Goal: Transaction & Acquisition: Purchase product/service

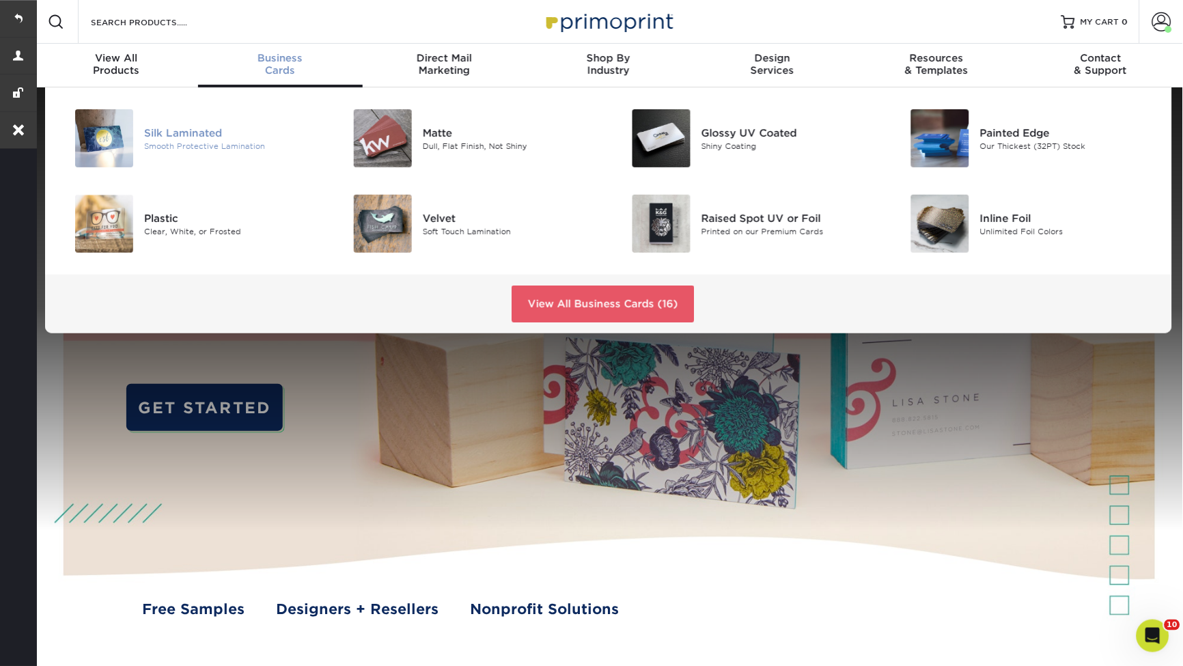
click at [192, 128] on div "Silk Laminated" at bounding box center [231, 132] width 175 height 15
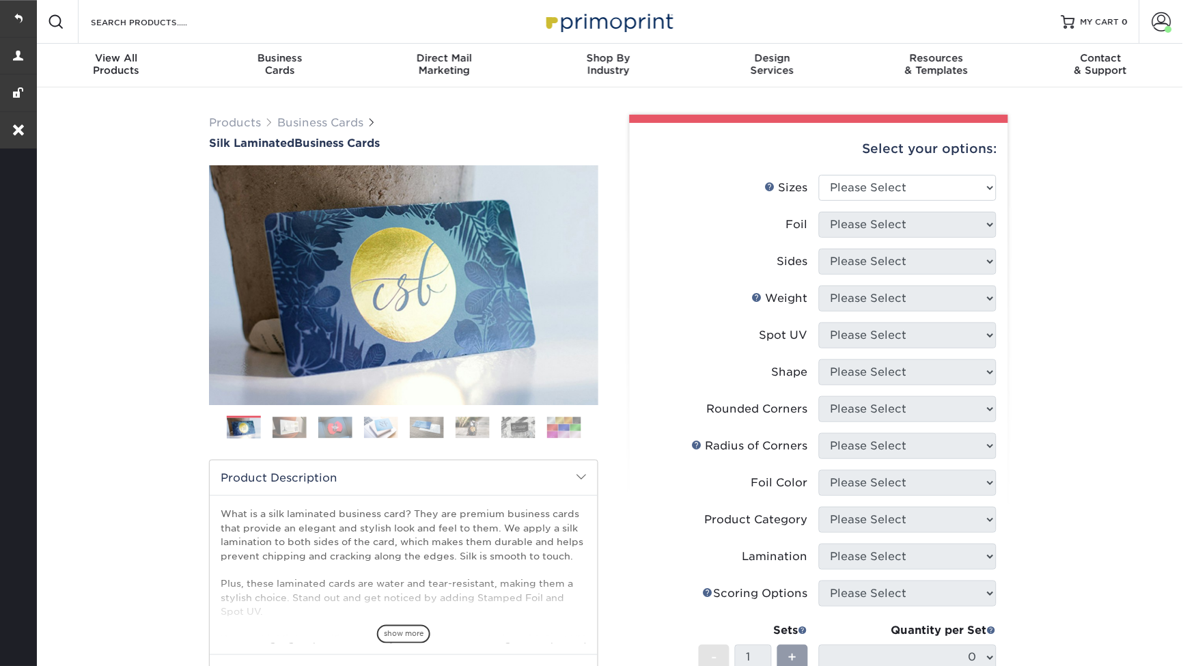
click at [863, 175] on div "Select your options: Sizes Help Sizes Please Select 1.5" x 3.5" - Mini 1.75" x …" at bounding box center [819, 518] width 378 height 790
select select "2.00x3.50"
select select "0"
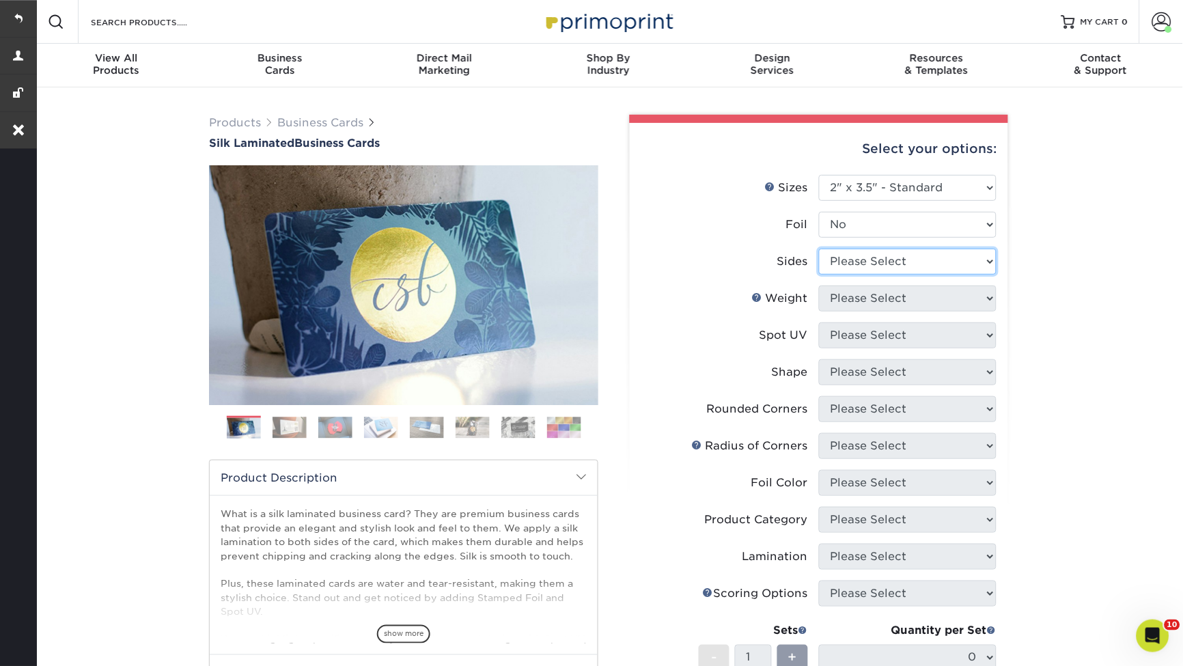
select select "13abbda7-1d64-4f25-8bb2-c179b224825d"
select select "16PT"
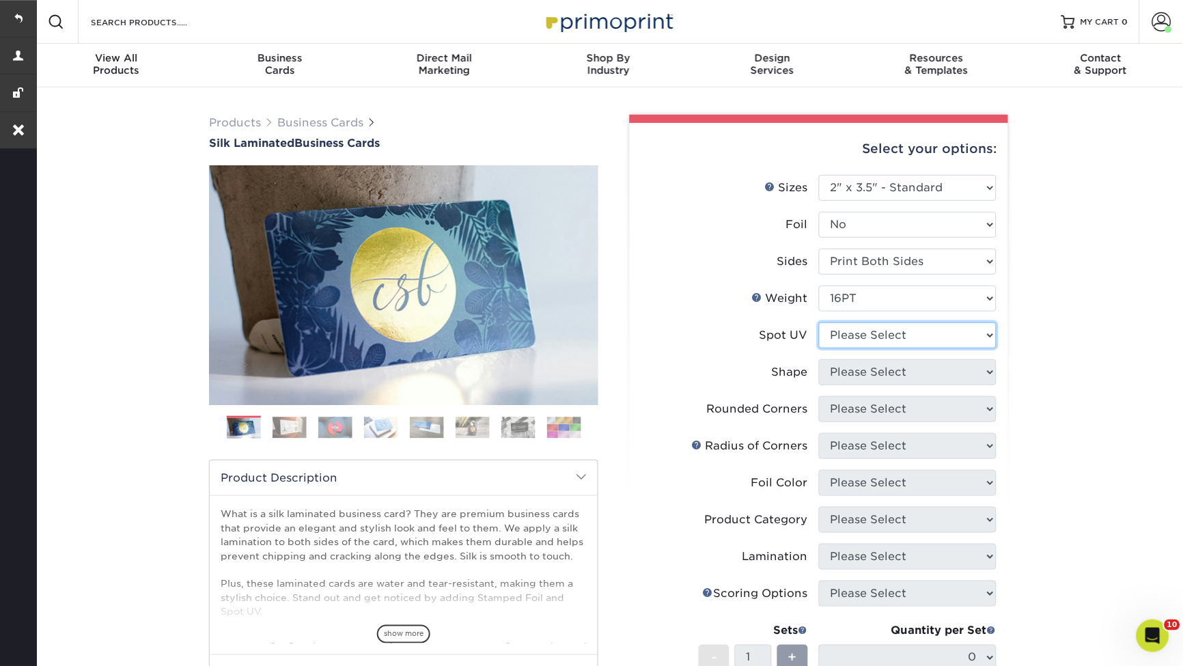
select select "3"
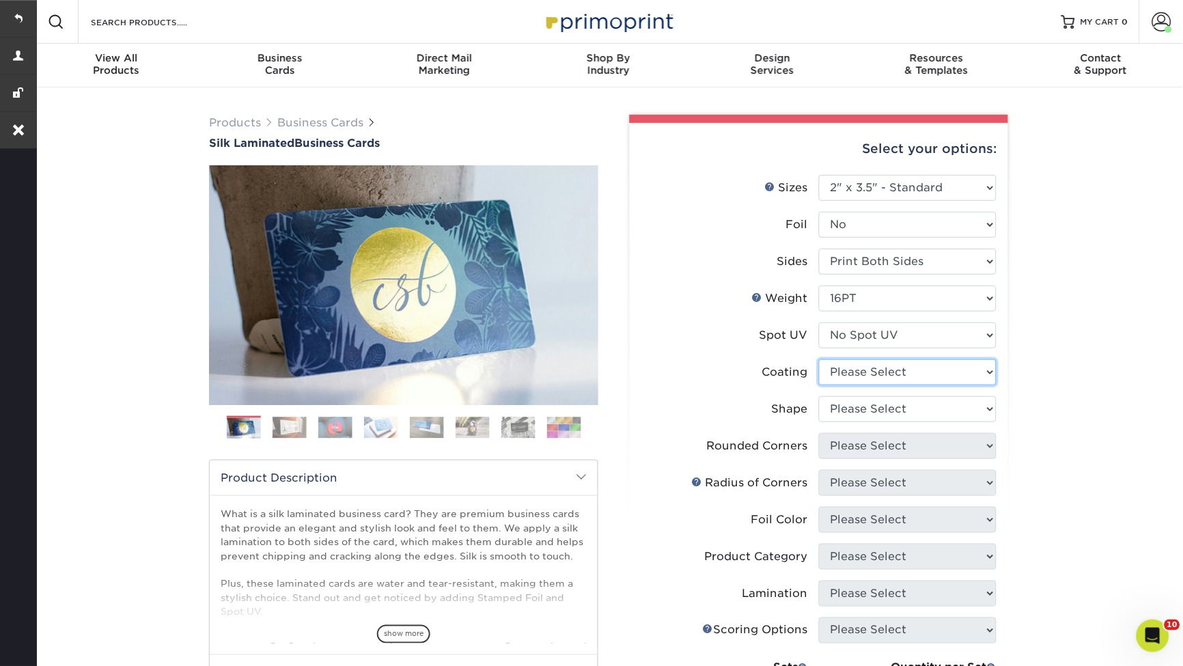
select select "3e7618de-abca-4bda-9f97-8b9129e913d8"
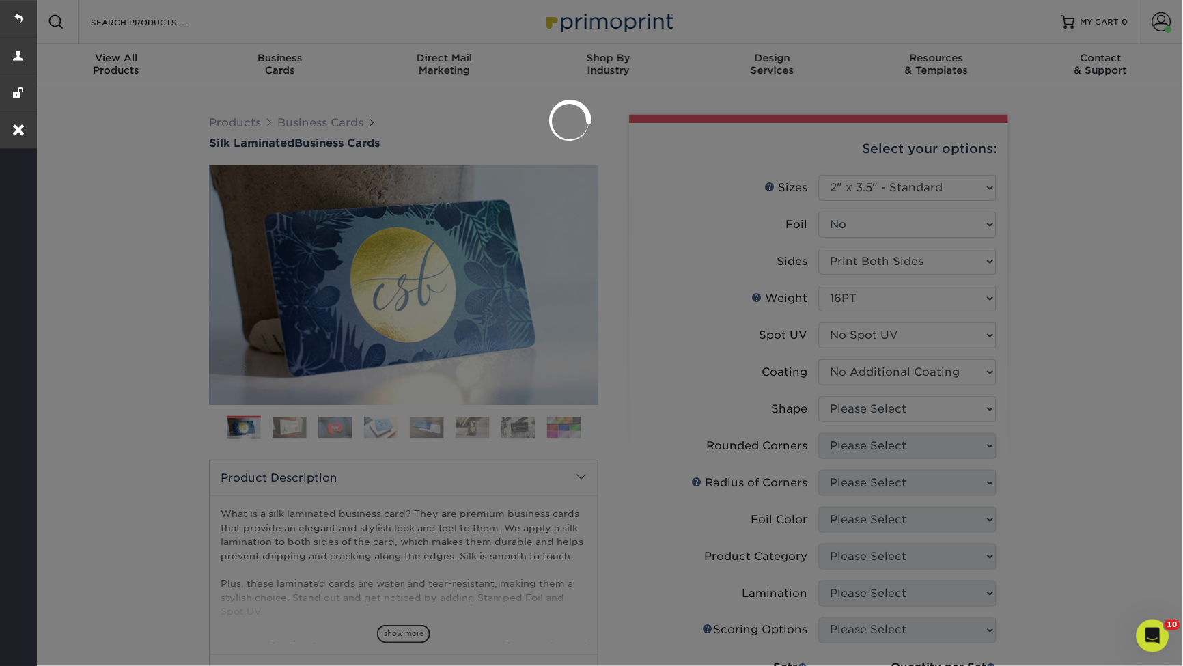
click at [927, 409] on div at bounding box center [591, 333] width 1183 height 666
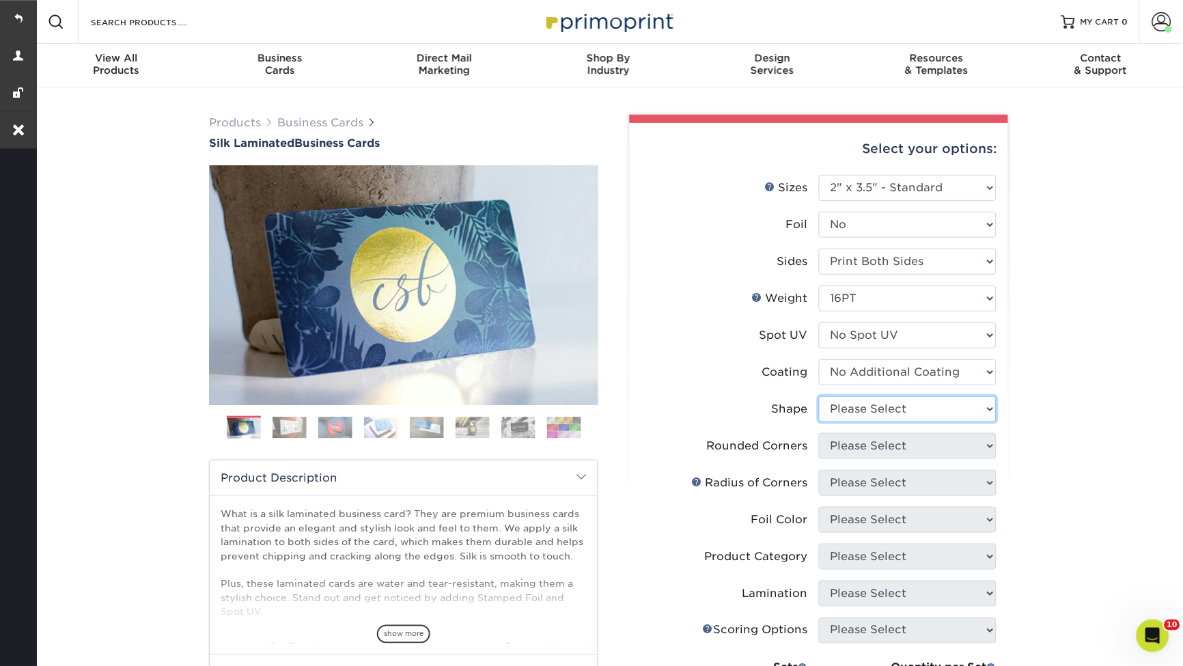
select select "standard"
select select "0"
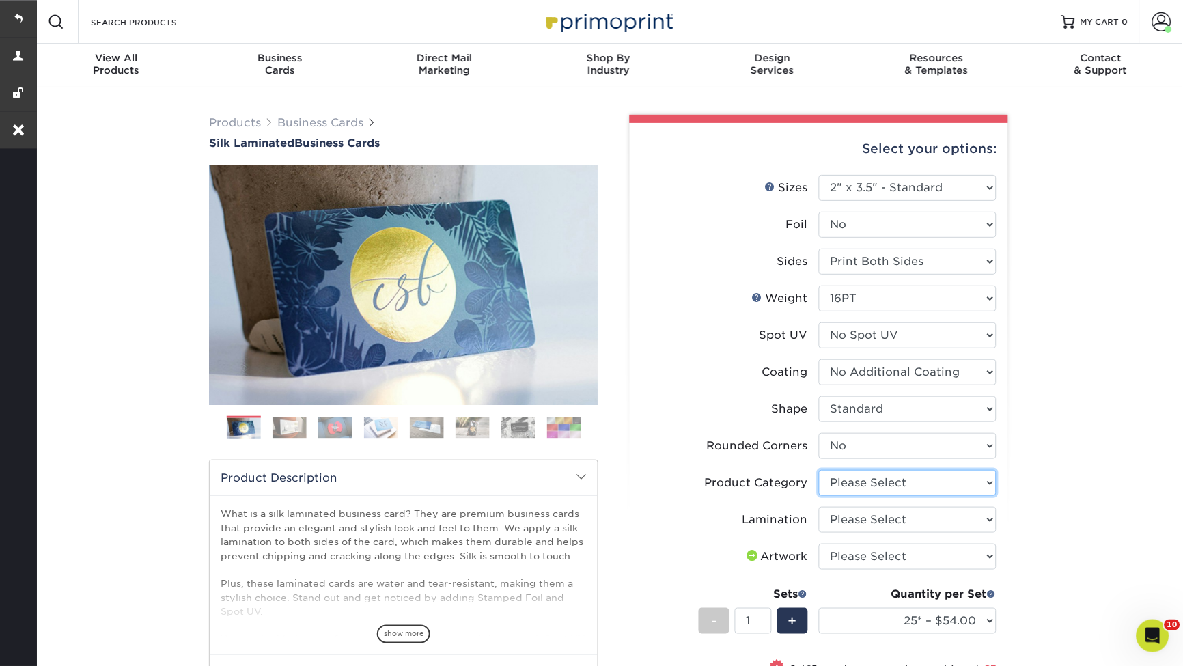
select select "3b5148f1-0588-4f88-a218-97bcfdce65c1"
select select "ccacb42f-45f7-42d3-bbd3-7c8421cf37f0"
select select "upload"
click at [326, 125] on link "Business Cards" at bounding box center [320, 122] width 86 height 13
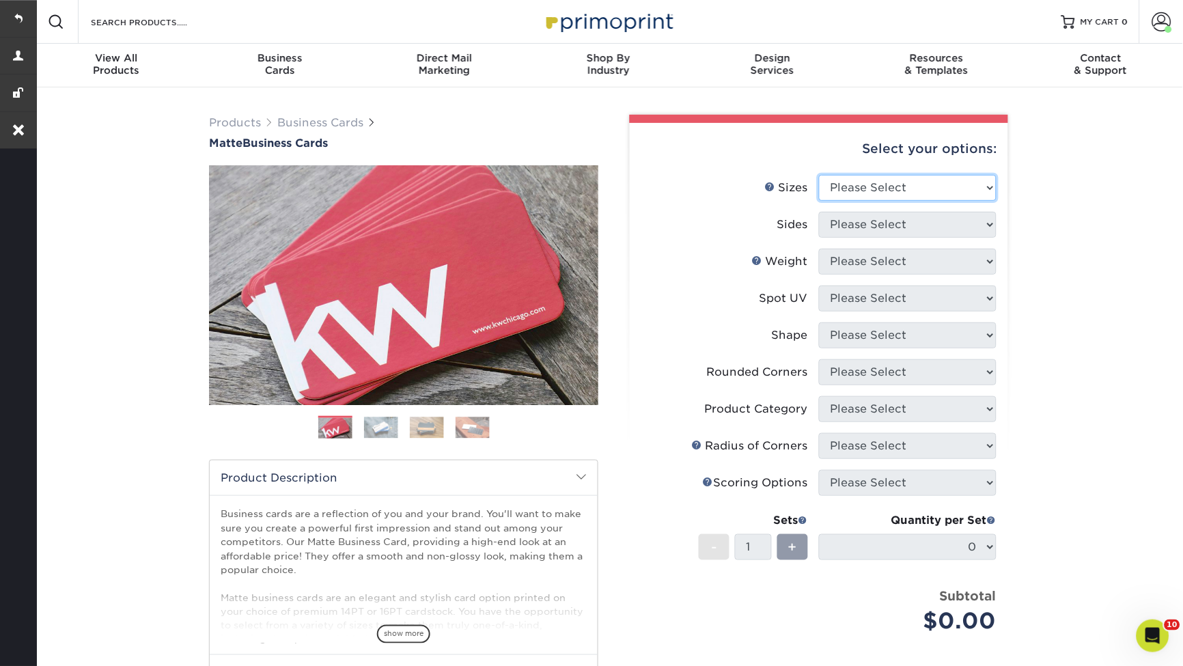
select select "2.00x3.50"
select select "13abbda7-1d64-4f25-8bb2-c179b224825d"
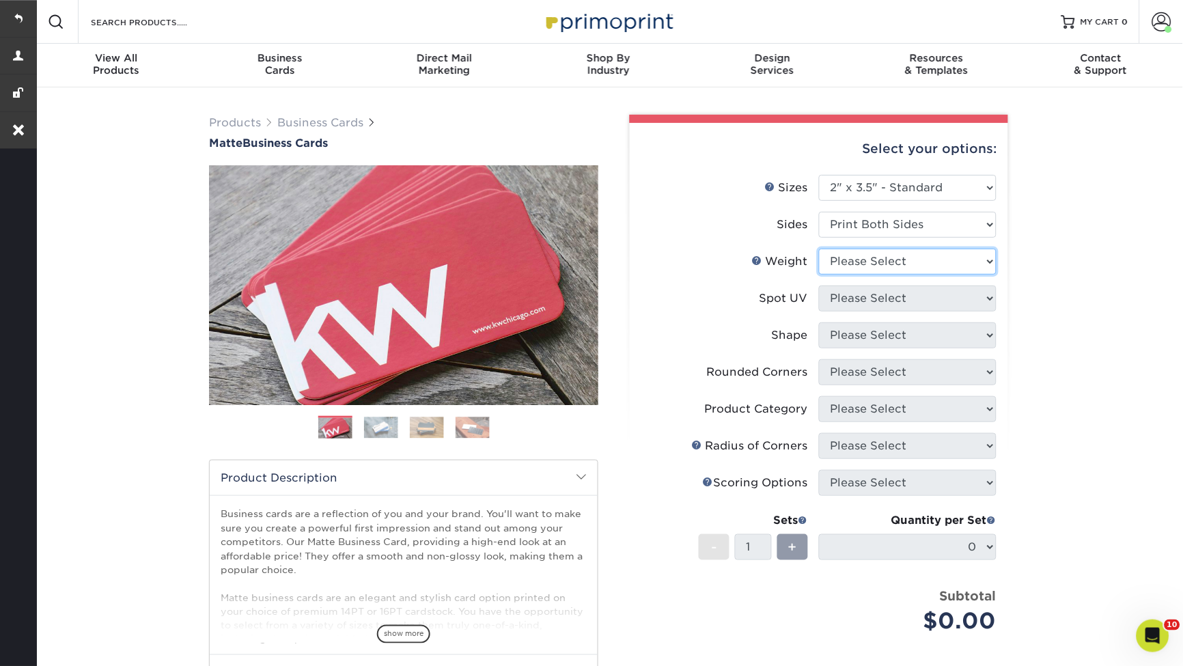
select select "16PT"
select select "0"
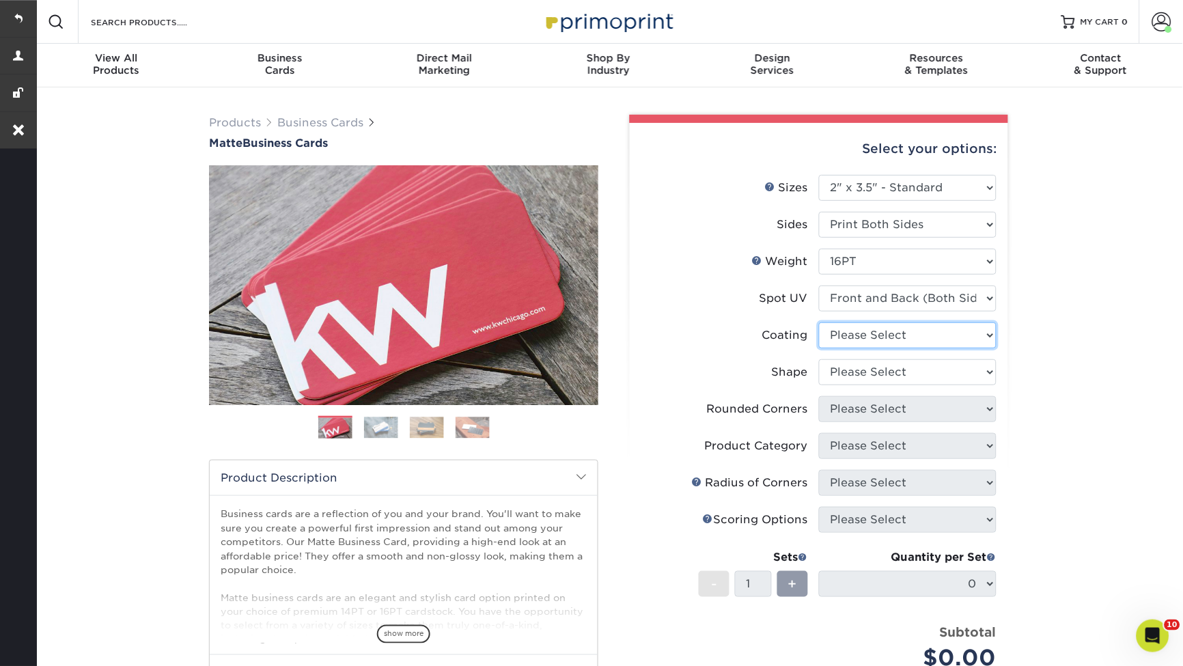
select select "121bb7b5-3b4d-429f-bd8d-bbf80e953313"
click at [0, 0] on div at bounding box center [0, 0] width 0 height 0
select select "standard"
select select "0"
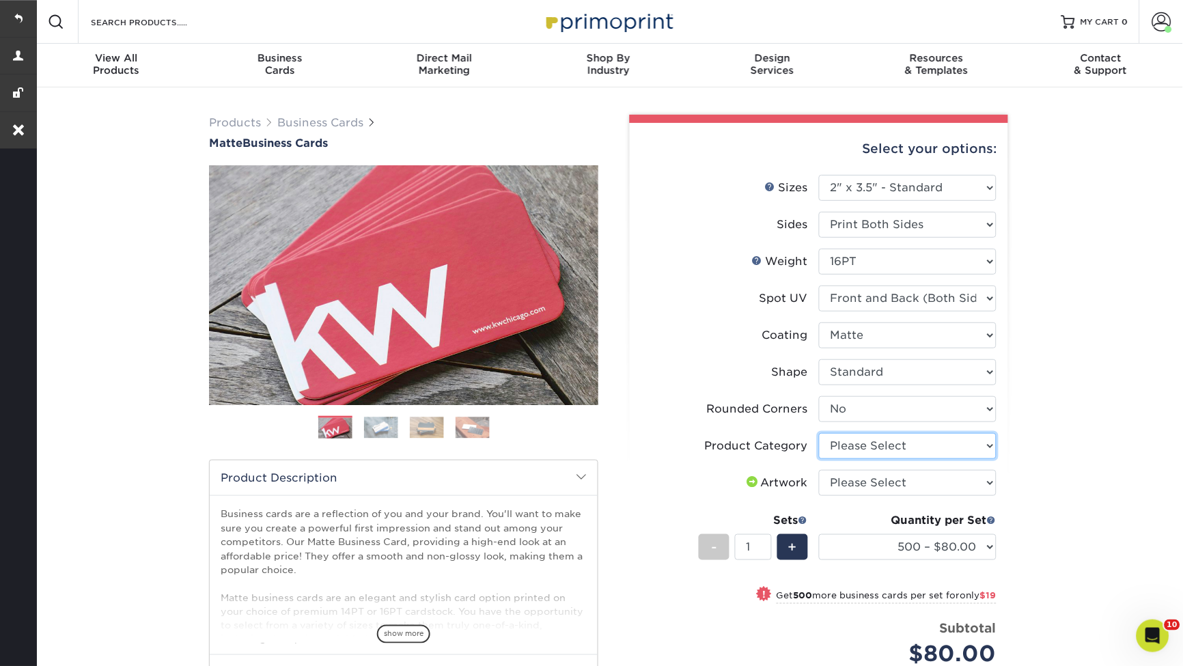
select select "3b5148f1-0588-4f88-a218-97bcfdce65c1"
select select "upload"
select select "2500 – $187.00"
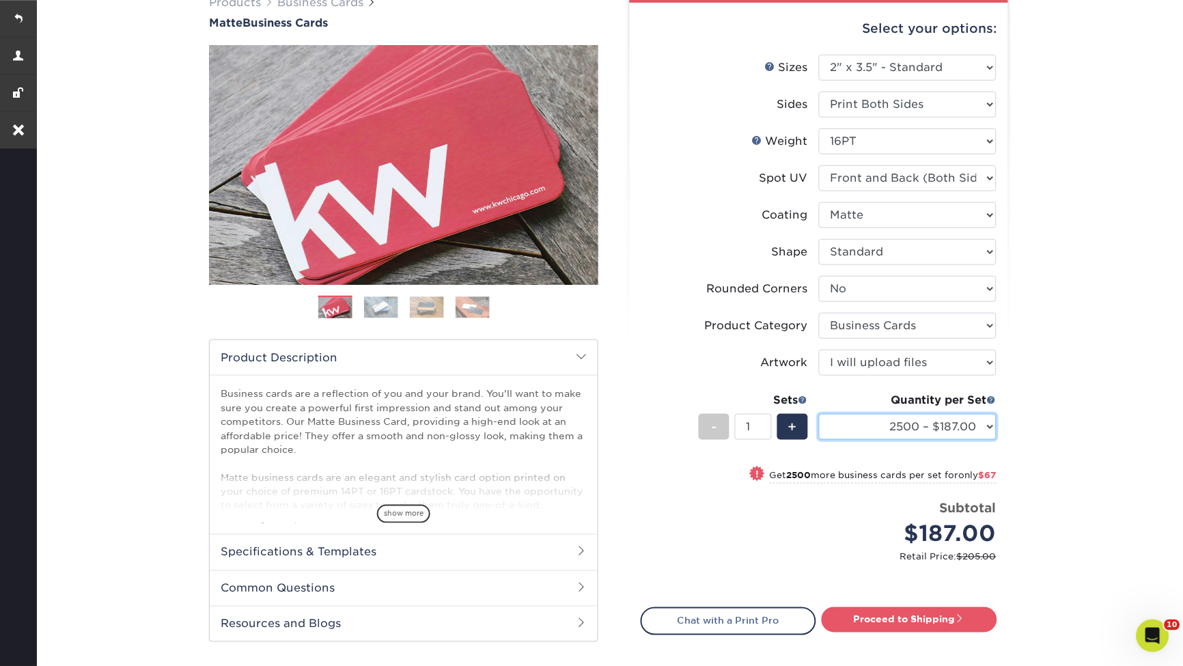
scroll to position [175, 0]
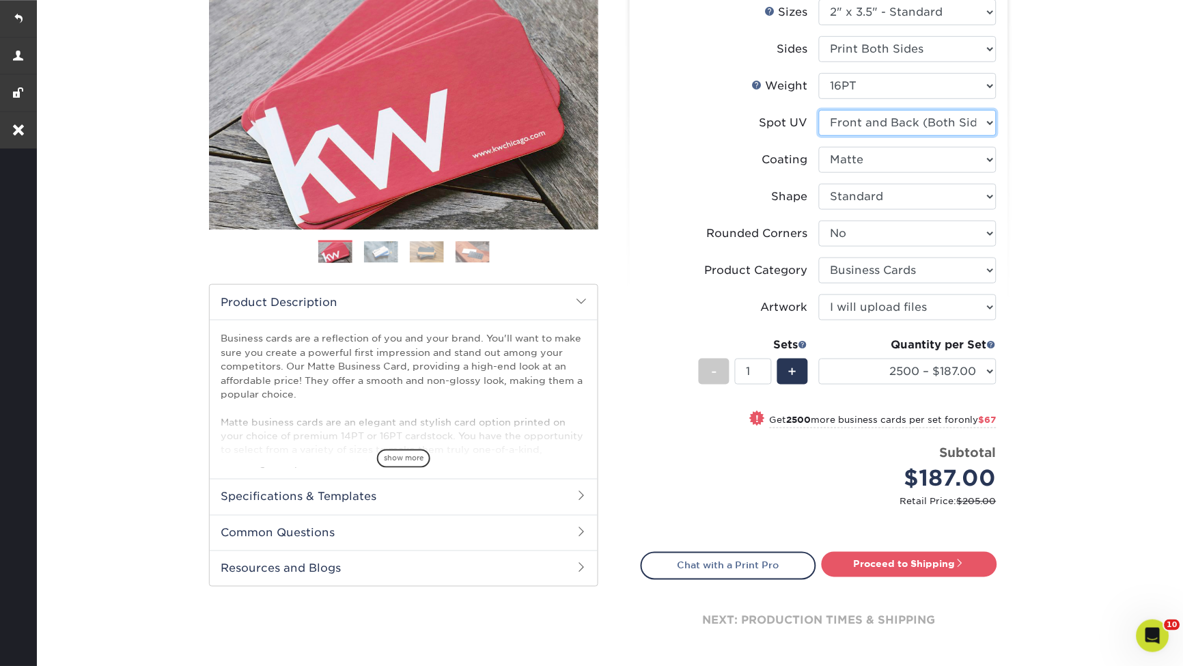
select select "3"
select select "-1"
select select
select select "-1"
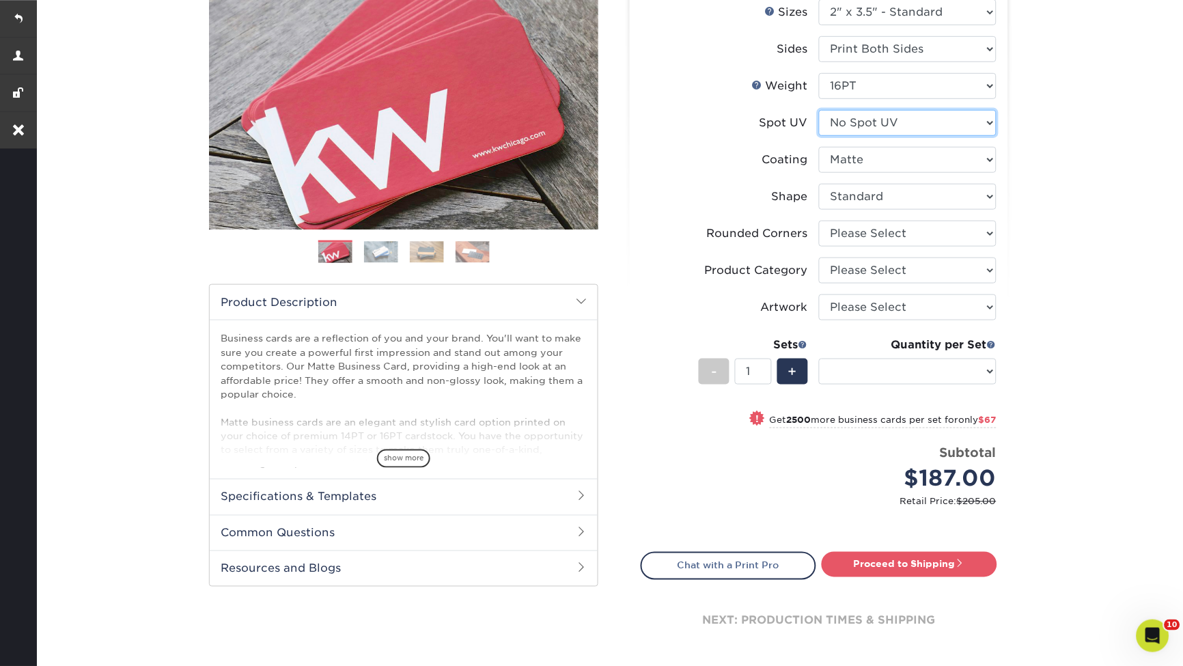
select select "-1"
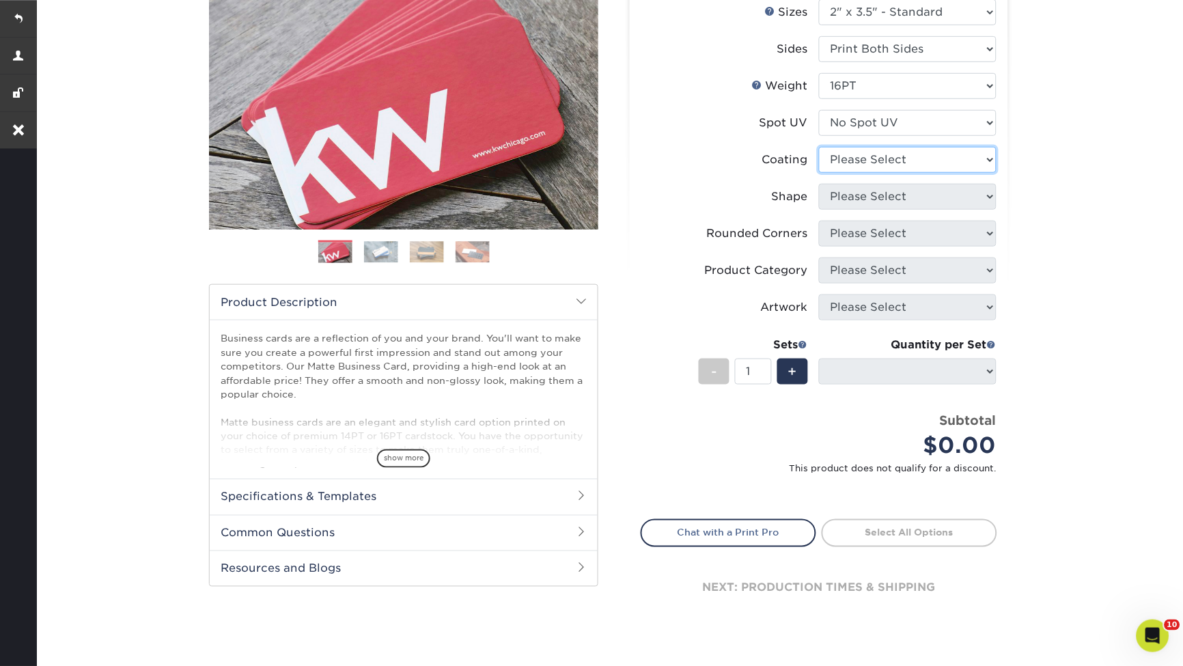
select select "121bb7b5-3b4d-429f-bd8d-bbf80e953313"
select select
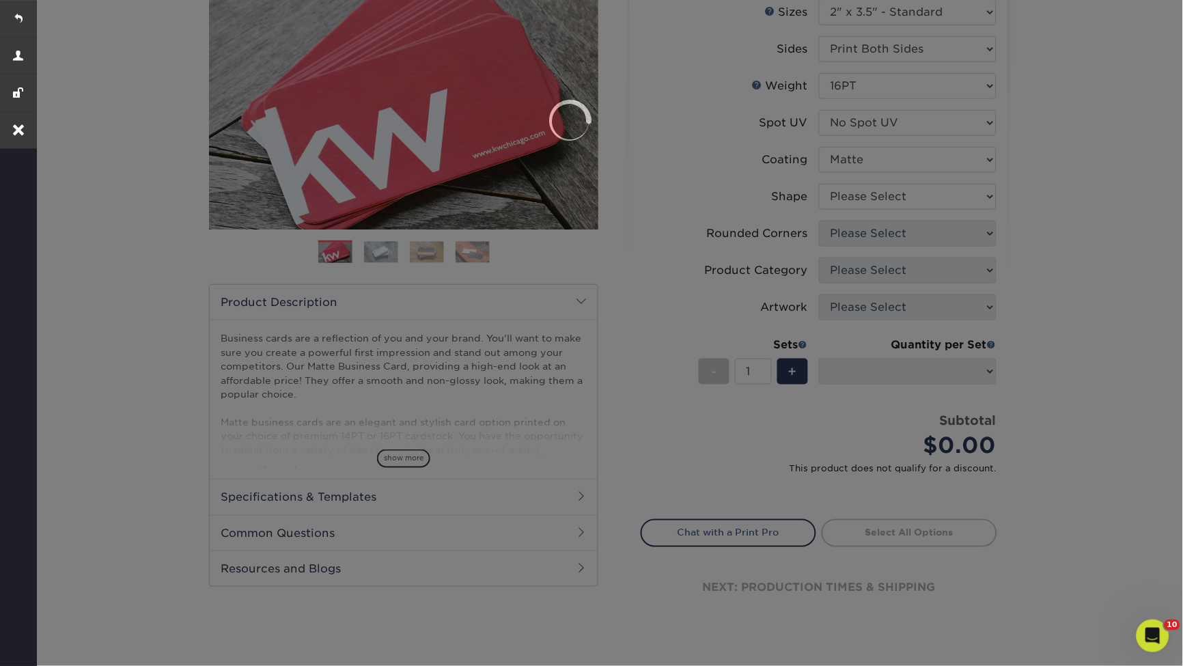
click at [881, 196] on div at bounding box center [591, 333] width 1183 height 666
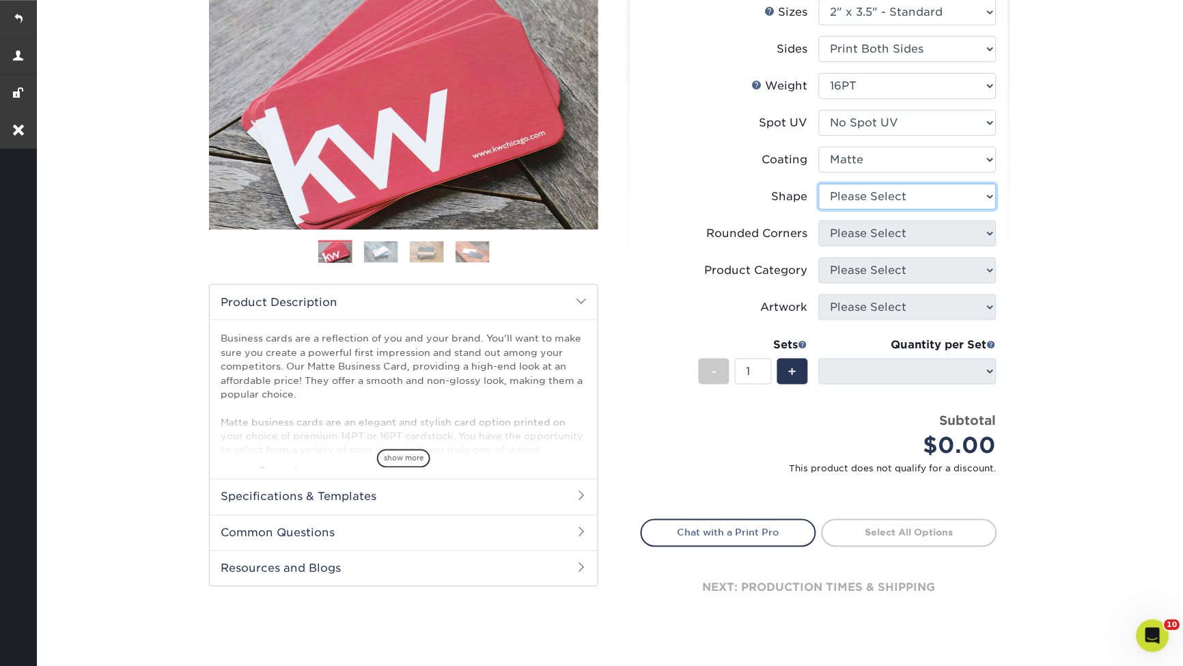
select select "standard"
select select
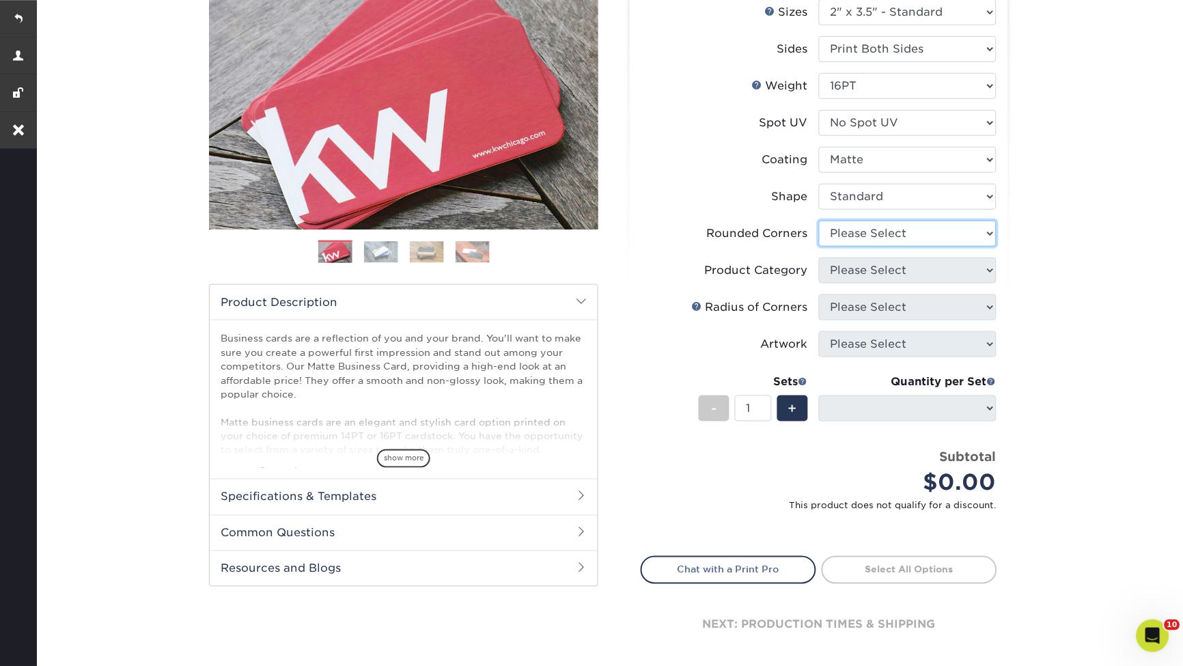
select select "0"
select select "-1"
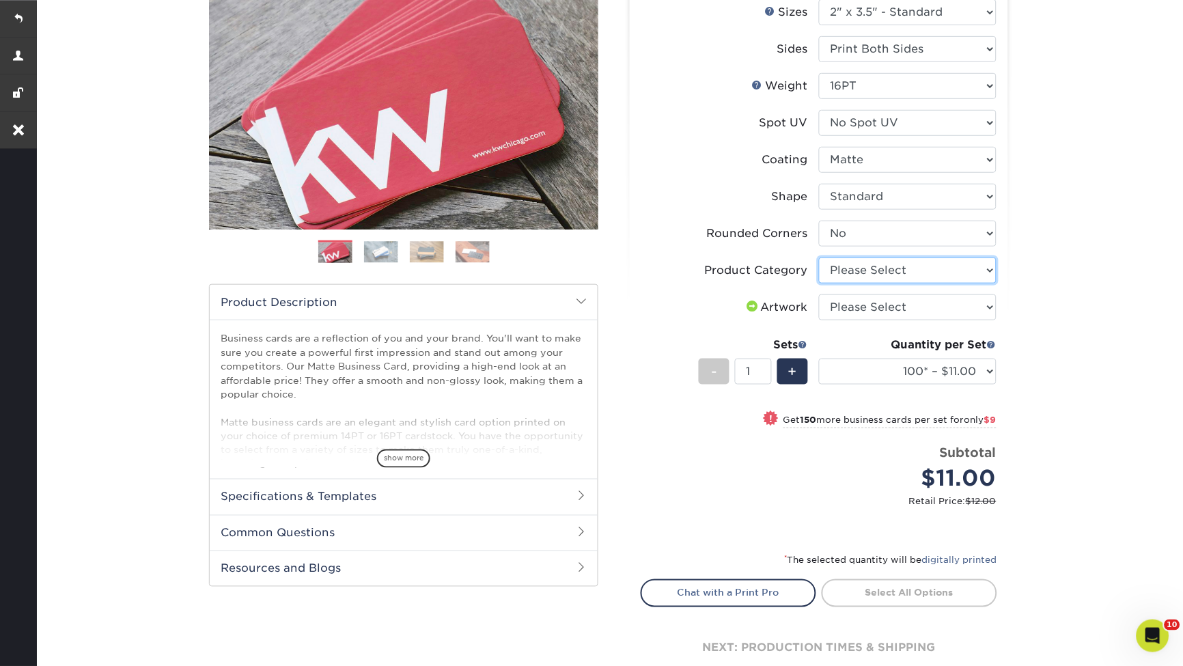
select select "3b5148f1-0588-4f88-a218-97bcfdce65c1"
select select "upload"
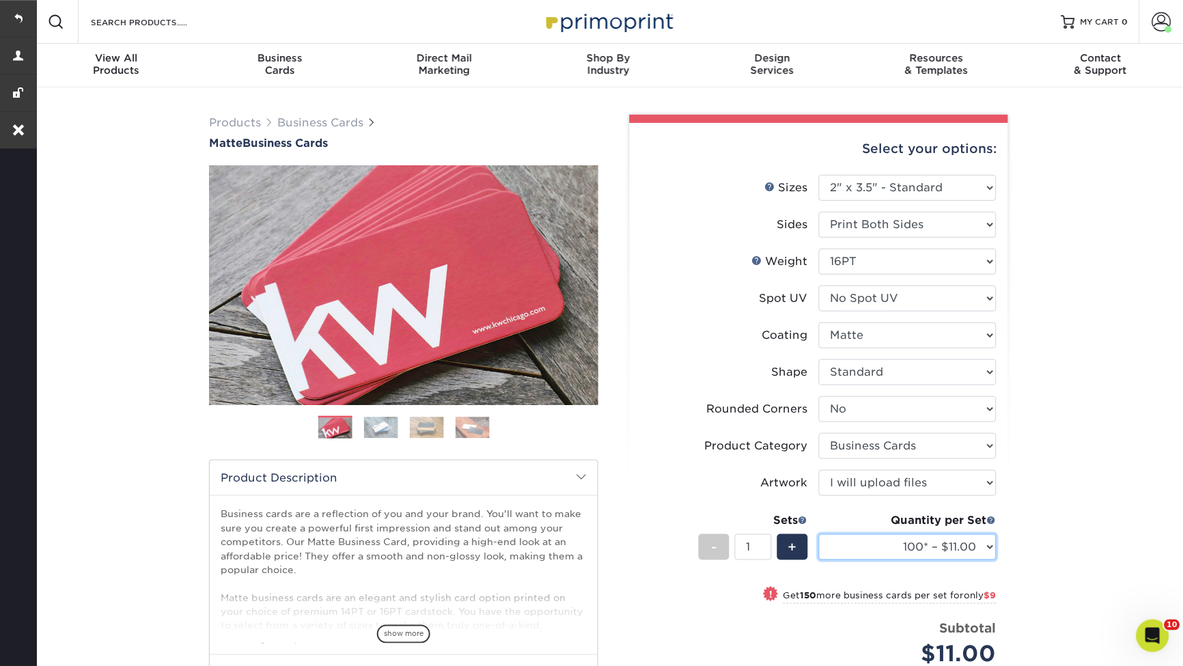
scroll to position [0, 0]
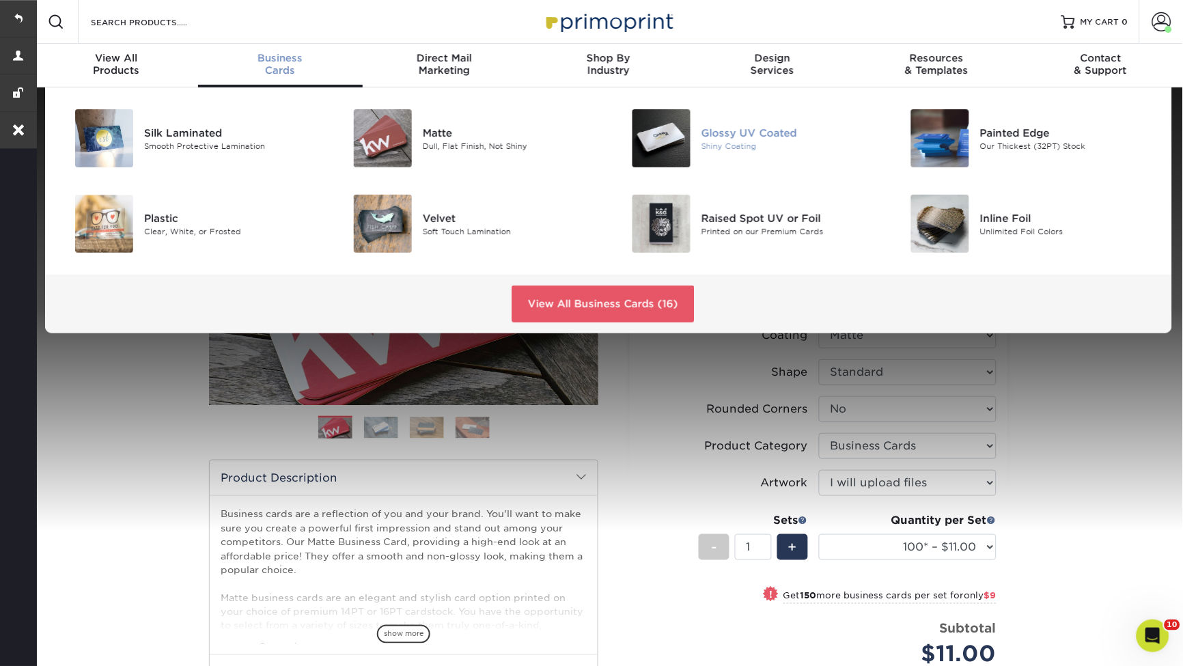
click at [746, 142] on div "Shiny Coating" at bounding box center [788, 146] width 175 height 12
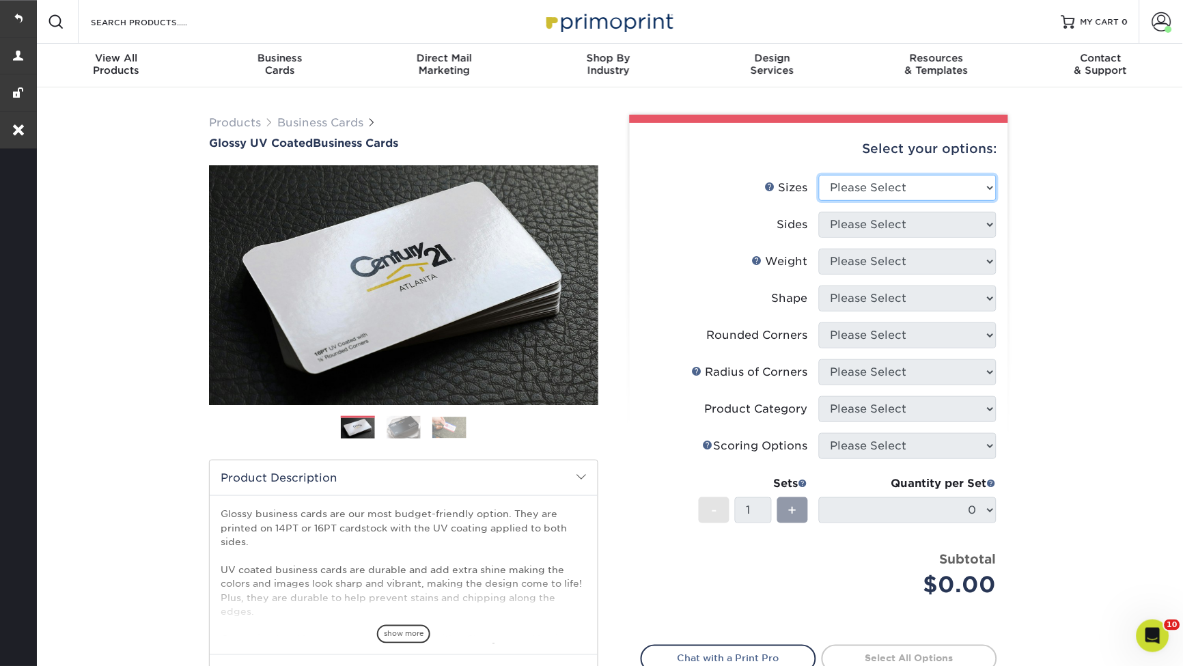
select select "2.00x3.50"
select select "13abbda7-1d64-4f25-8bb2-c179b224825d"
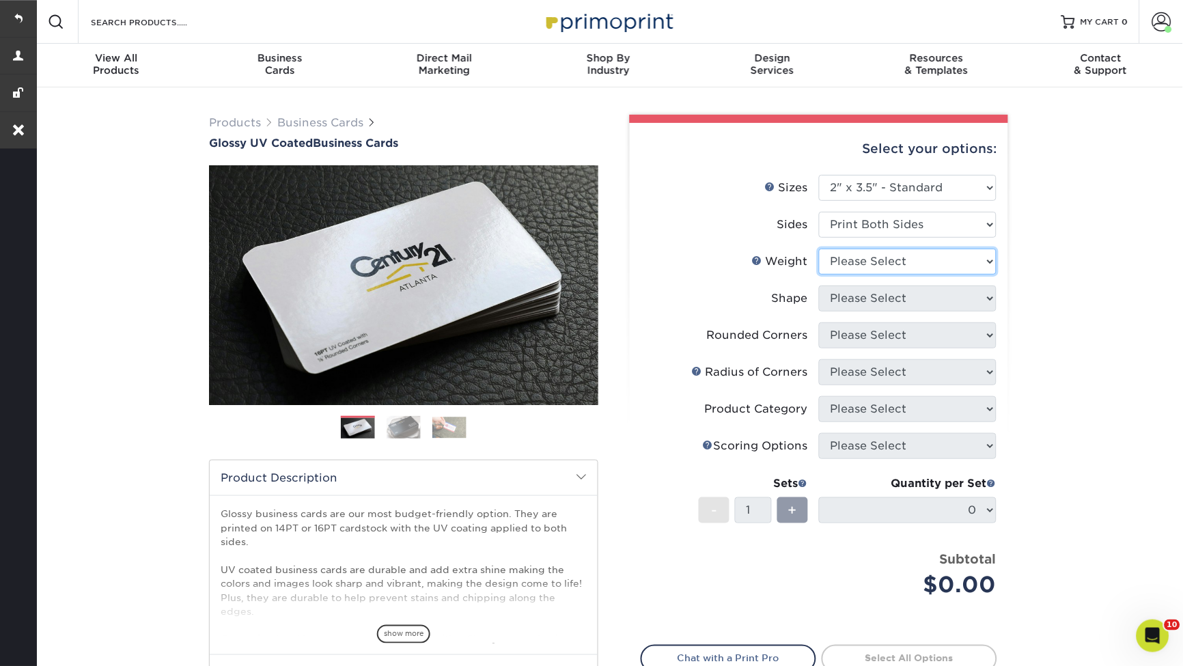
select select "16PT"
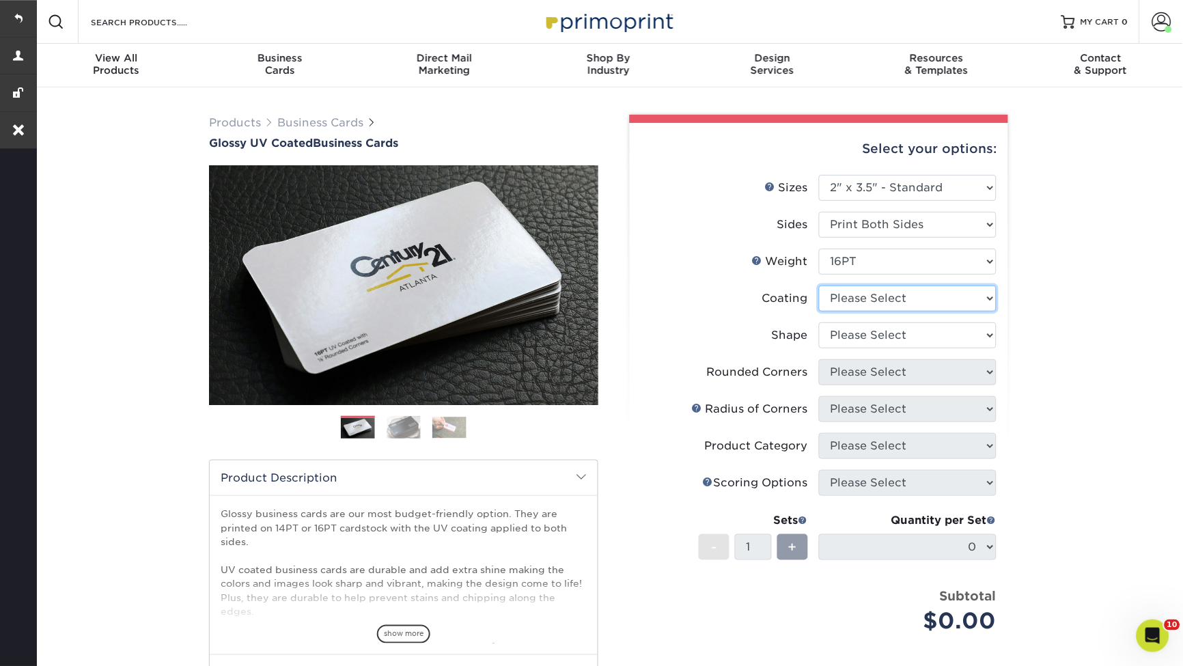
select select "ae367451-b2b8-45df-a344-0f05b6a12993"
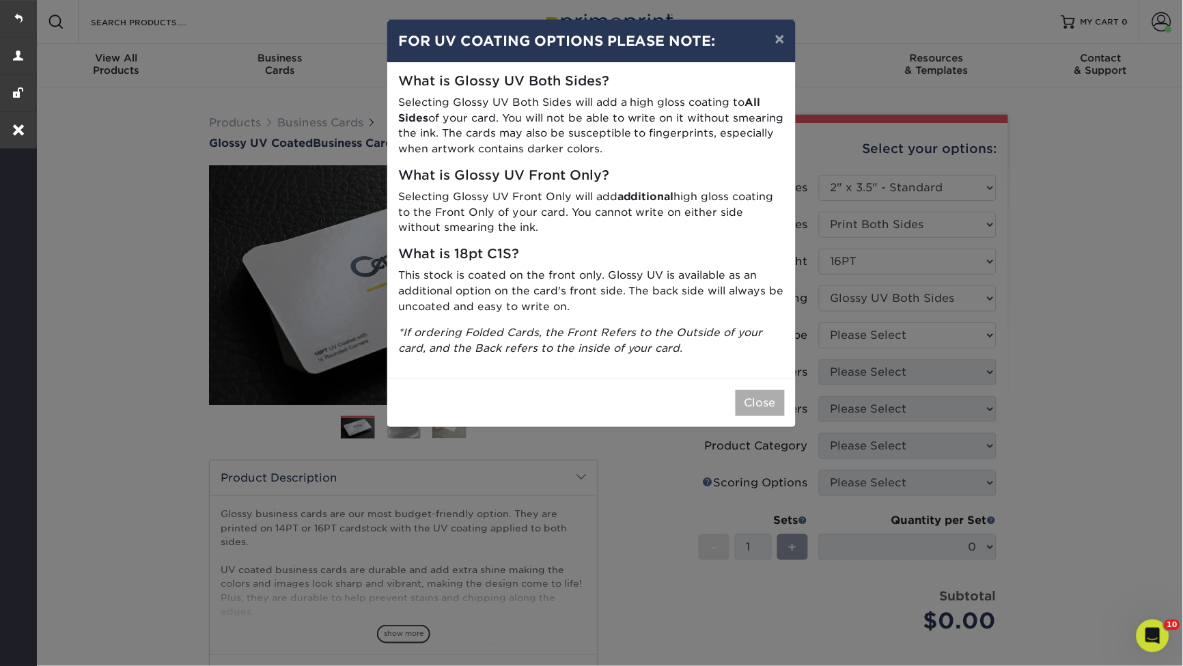
click at [752, 406] on button "Close" at bounding box center [759, 403] width 49 height 26
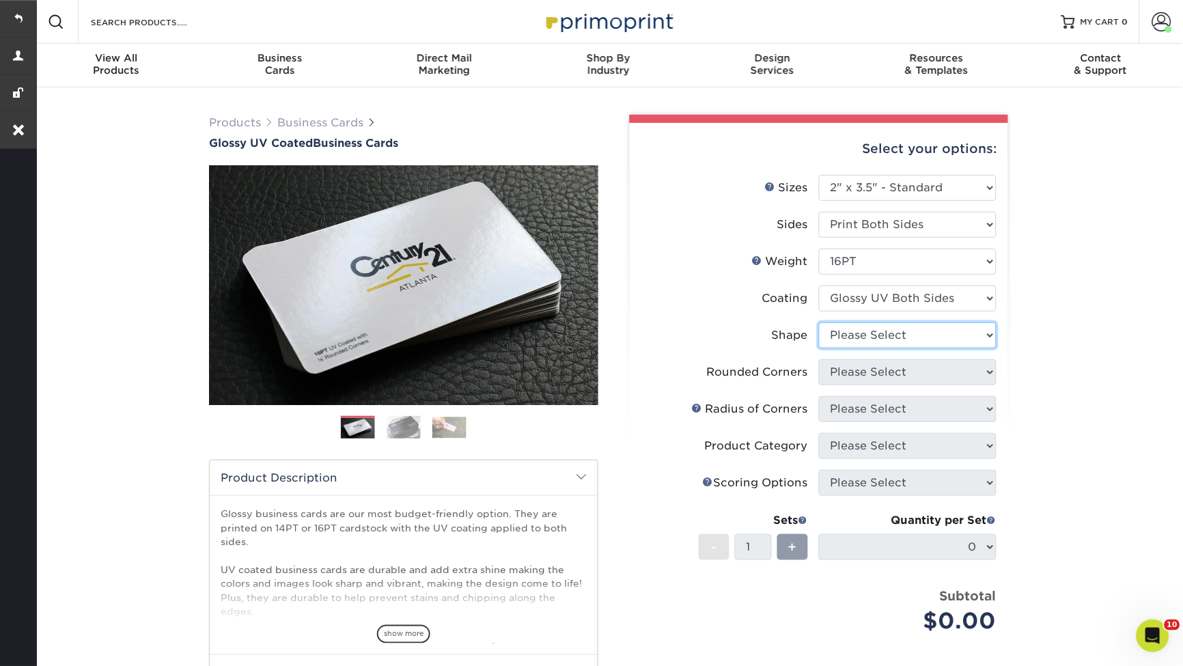
select select "standard"
select select "0"
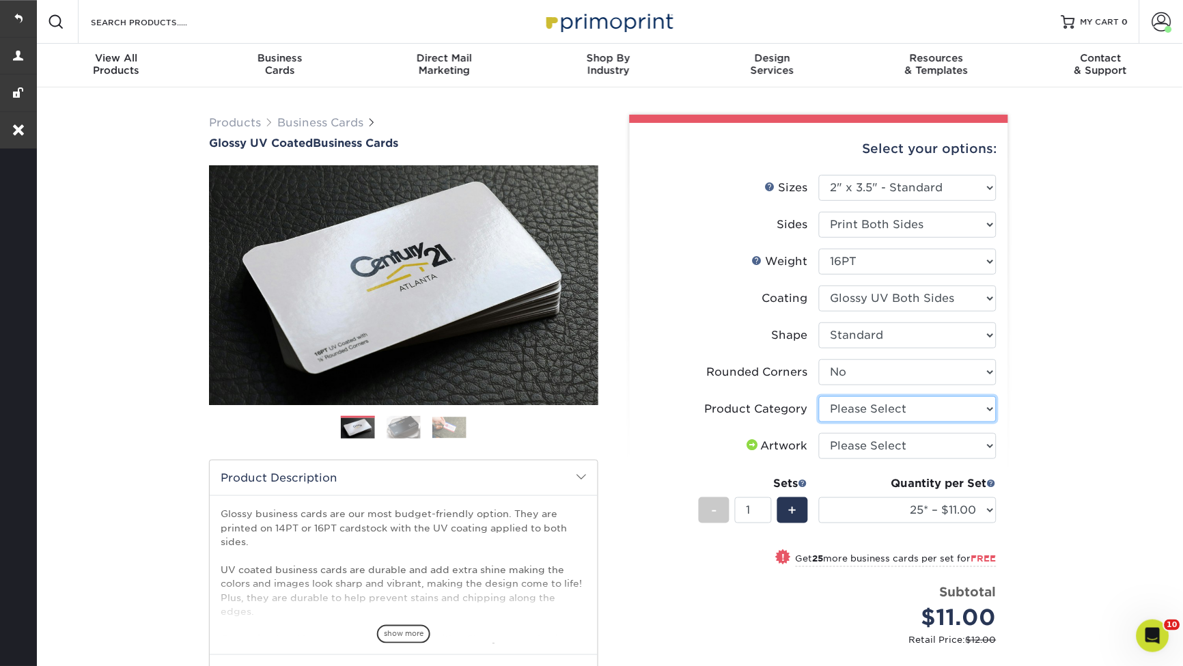
select select "3b5148f1-0588-4f88-a218-97bcfdce65c1"
select select "upload"
click at [294, 124] on link "Business Cards" at bounding box center [320, 122] width 86 height 13
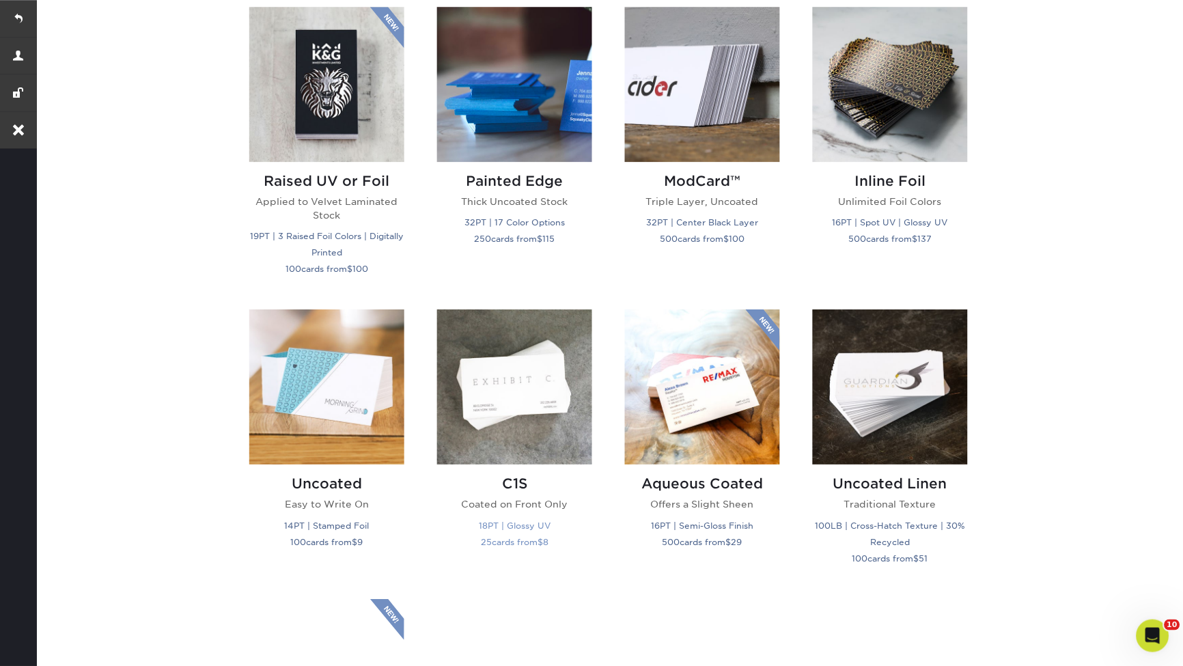
scroll to position [961, 0]
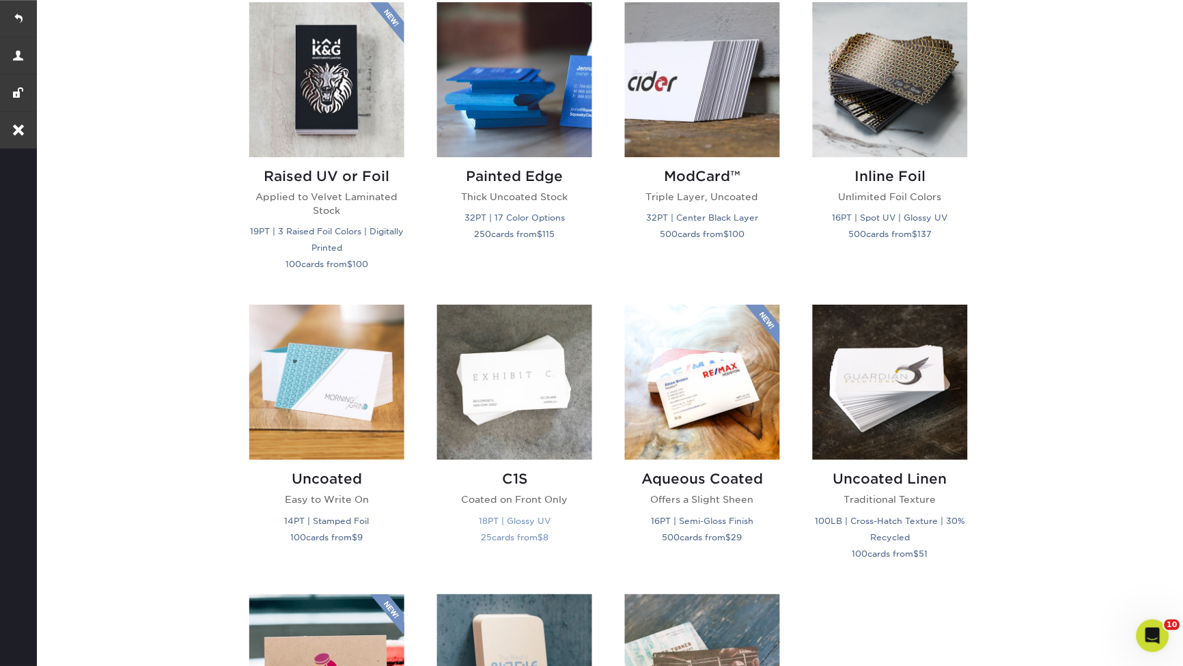
click at [542, 395] on img at bounding box center [514, 382] width 155 height 155
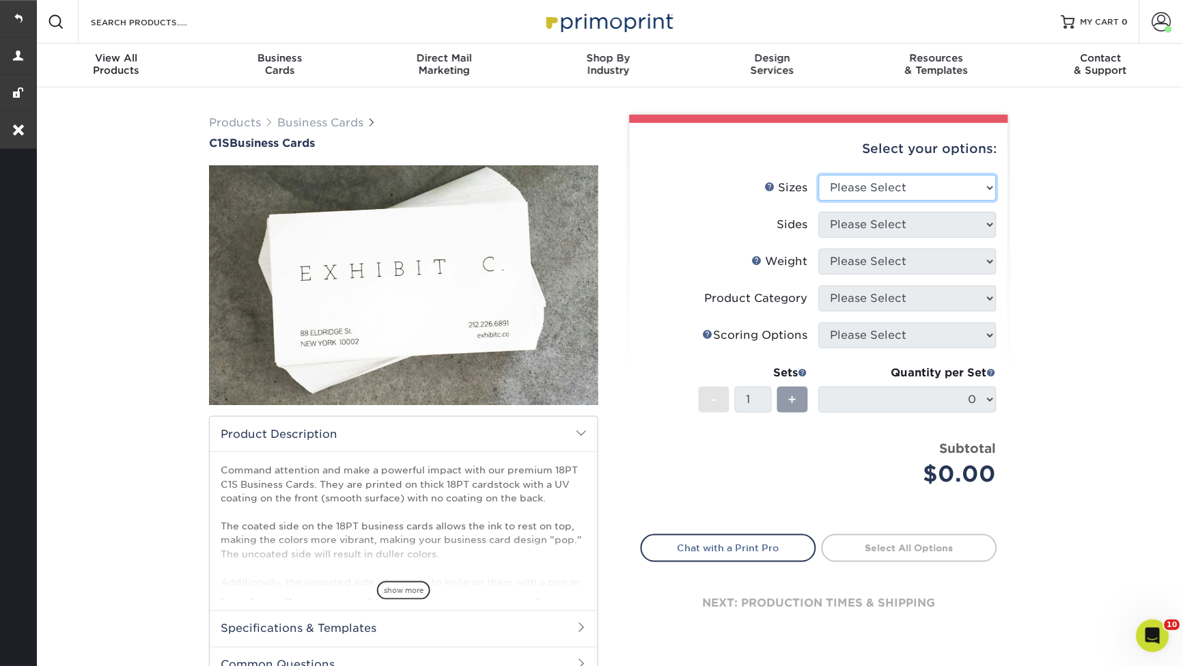
select select "2.00x3.50"
select select "13abbda7-1d64-4f25-8bb2-c179b224825d"
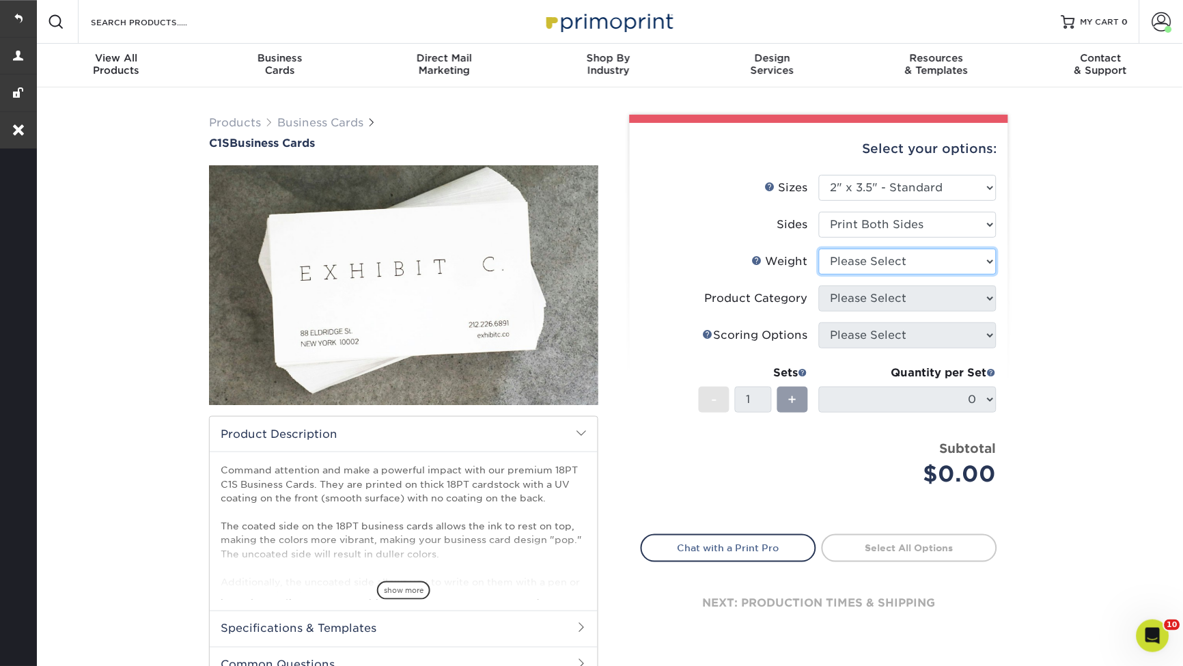
select select "18PTC1S"
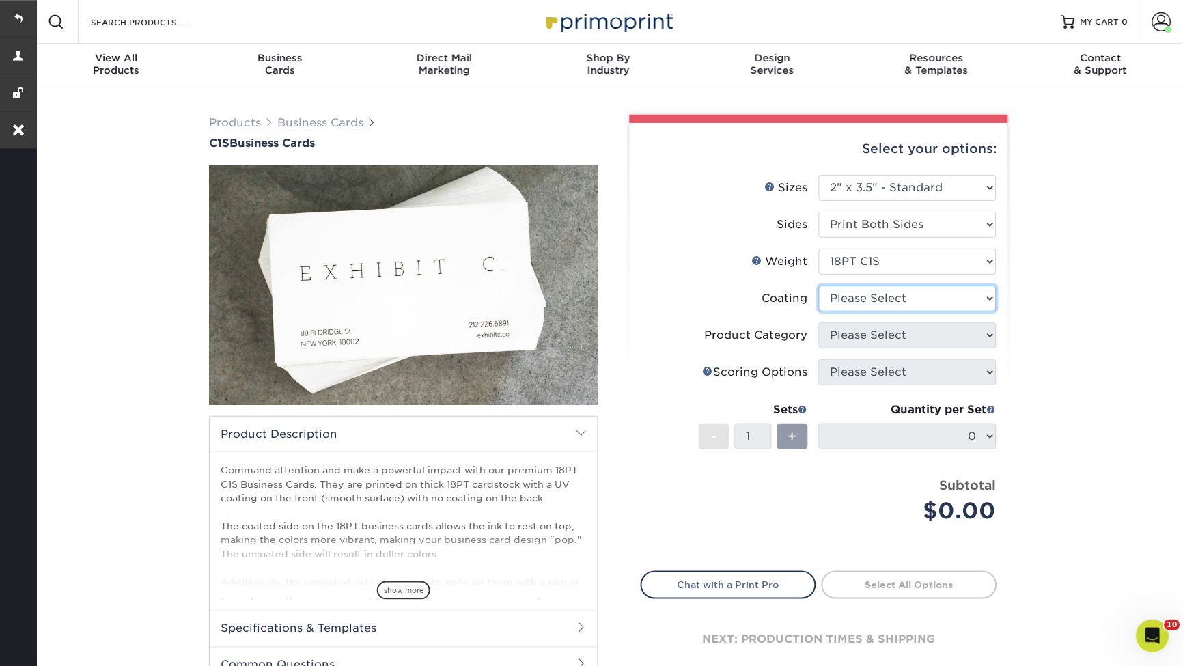
select select "1e8116af-acfc-44b1-83dc-8181aa338834"
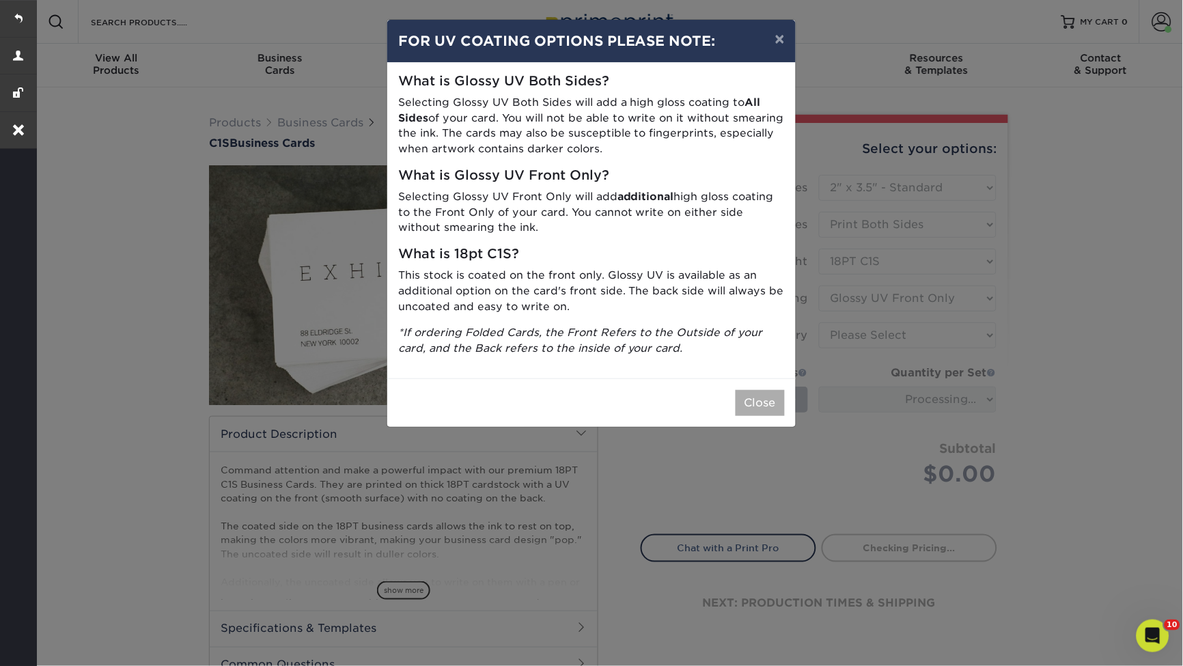
click at [774, 394] on button "Close" at bounding box center [759, 403] width 49 height 26
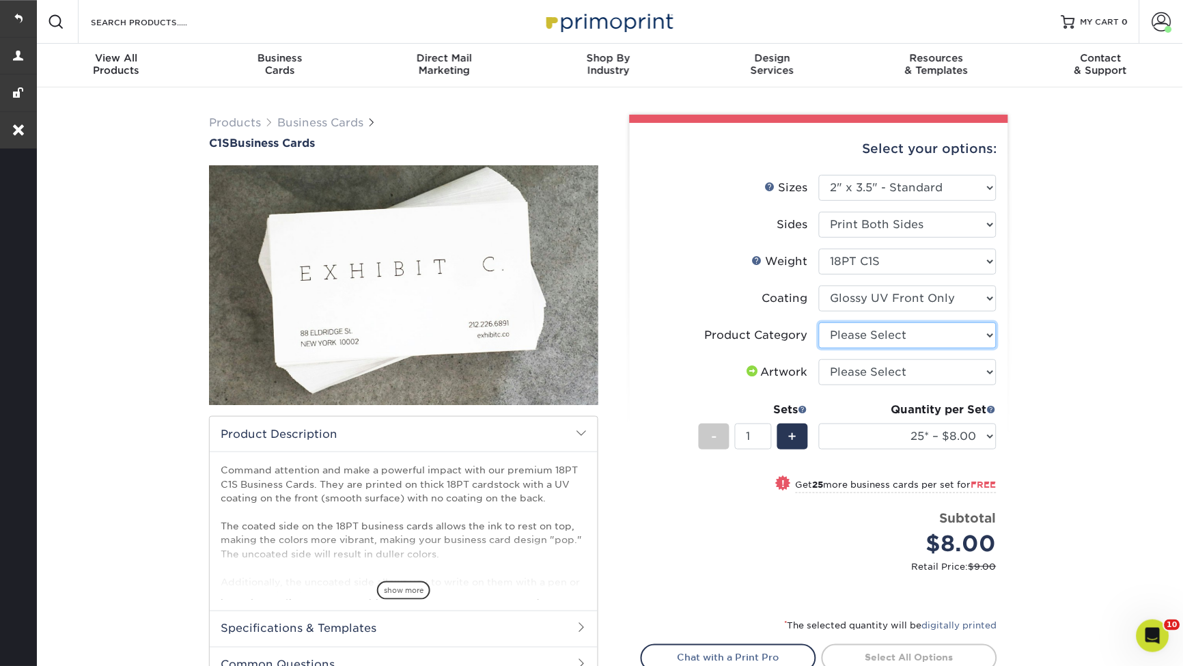
select select "3b5148f1-0588-4f88-a218-97bcfdce65c1"
select select "upload"
click at [321, 124] on link "Business Cards" at bounding box center [320, 122] width 86 height 13
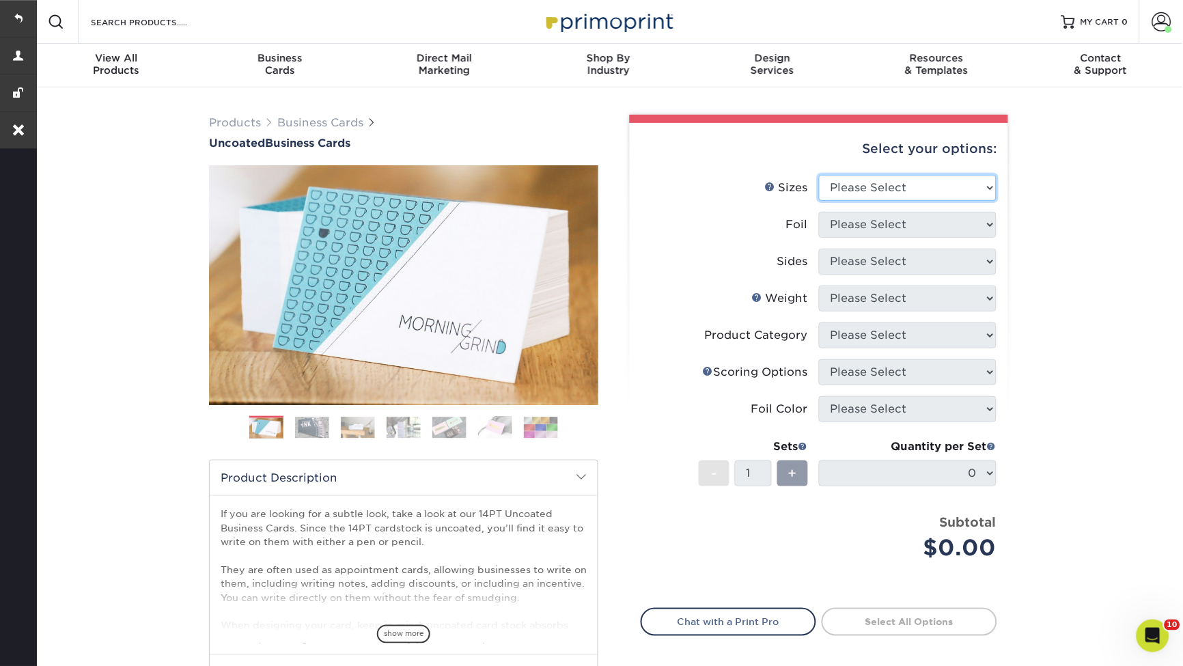
select select "2.00x3.50"
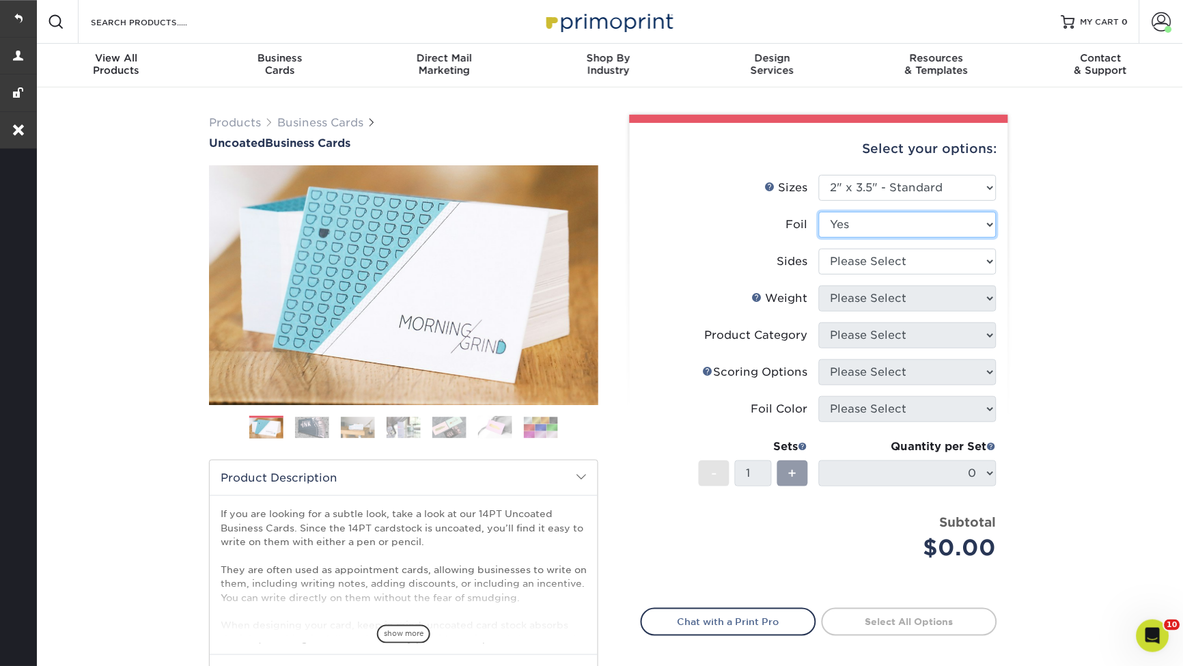
select select "0"
select select "13abbda7-1d64-4f25-8bb2-c179b224825d"
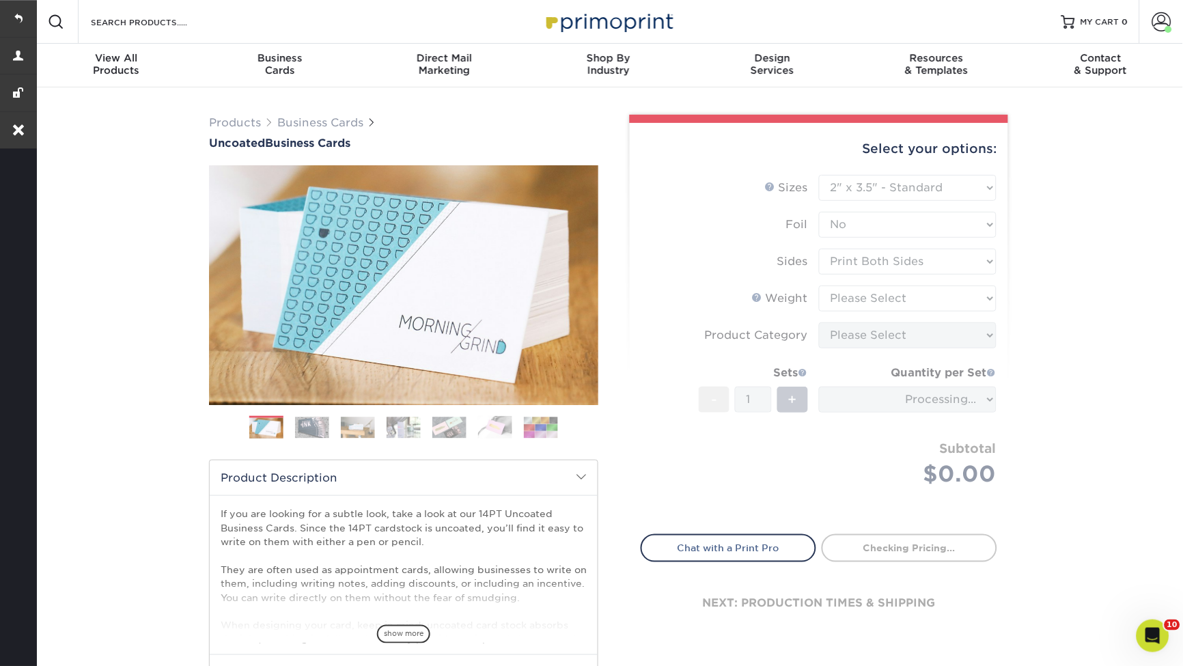
click at [871, 297] on form "Sizes Help Sizes Please Select 1.5" x 3.5" - Mini 1.75" x 3.5" - Mini 2" x 3.5"…" at bounding box center [819, 346] width 356 height 343
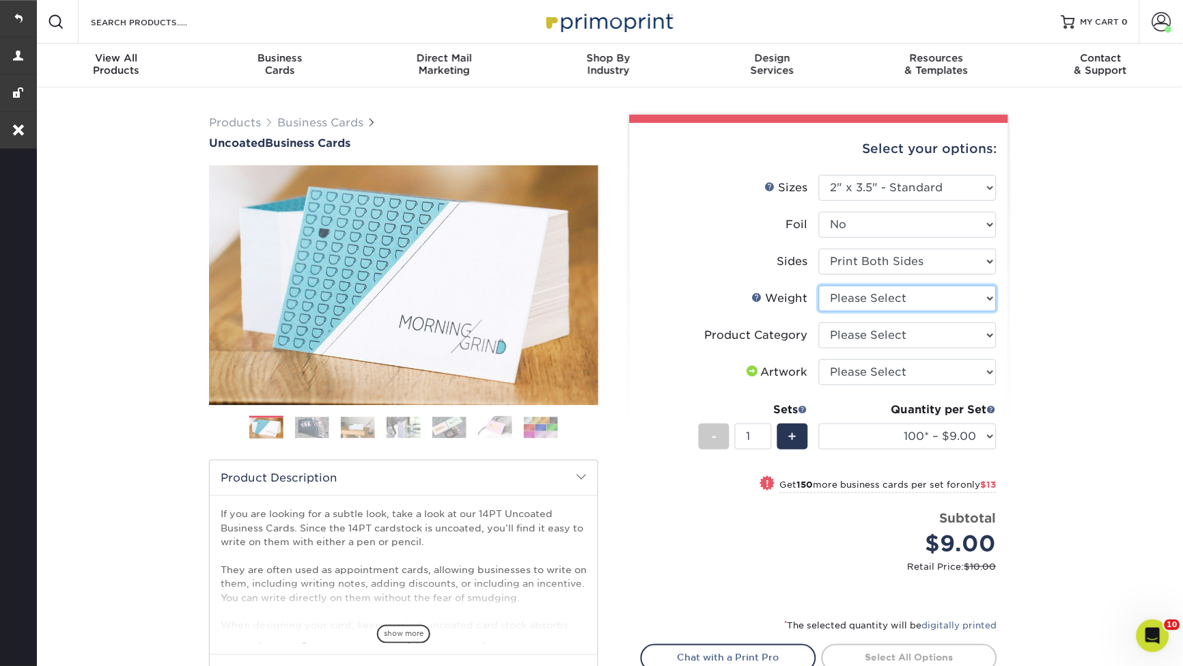
select select "14PT Uncoated"
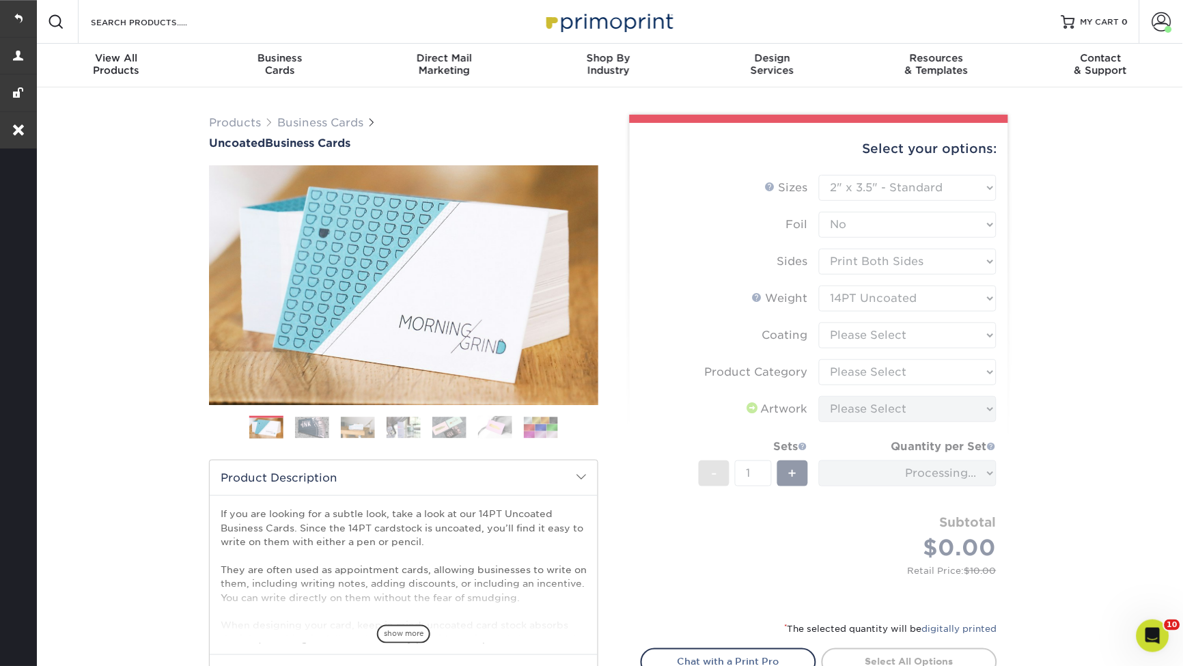
click at [936, 333] on form "Sizes Help Sizes Please Select 1.5" x 3.5" - Mini 1.75" x 3.5" - Mini 2" x 3.5"…" at bounding box center [819, 390] width 356 height 430
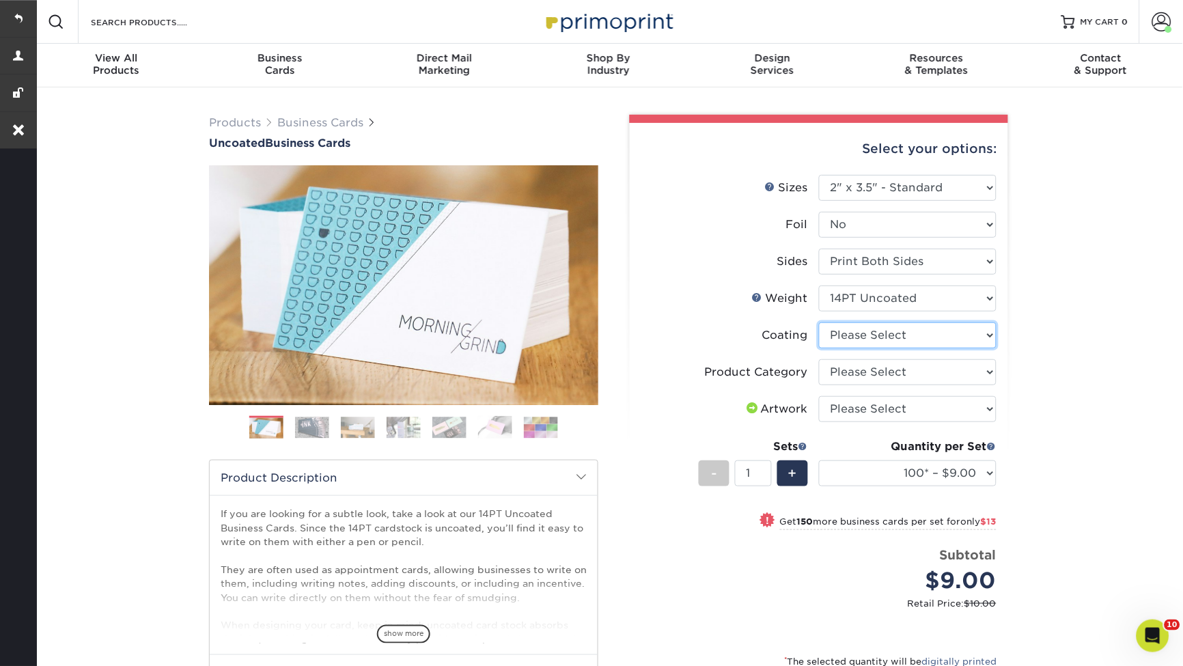
select select "3e7618de-abca-4bda-9f97-8b9129e913d8"
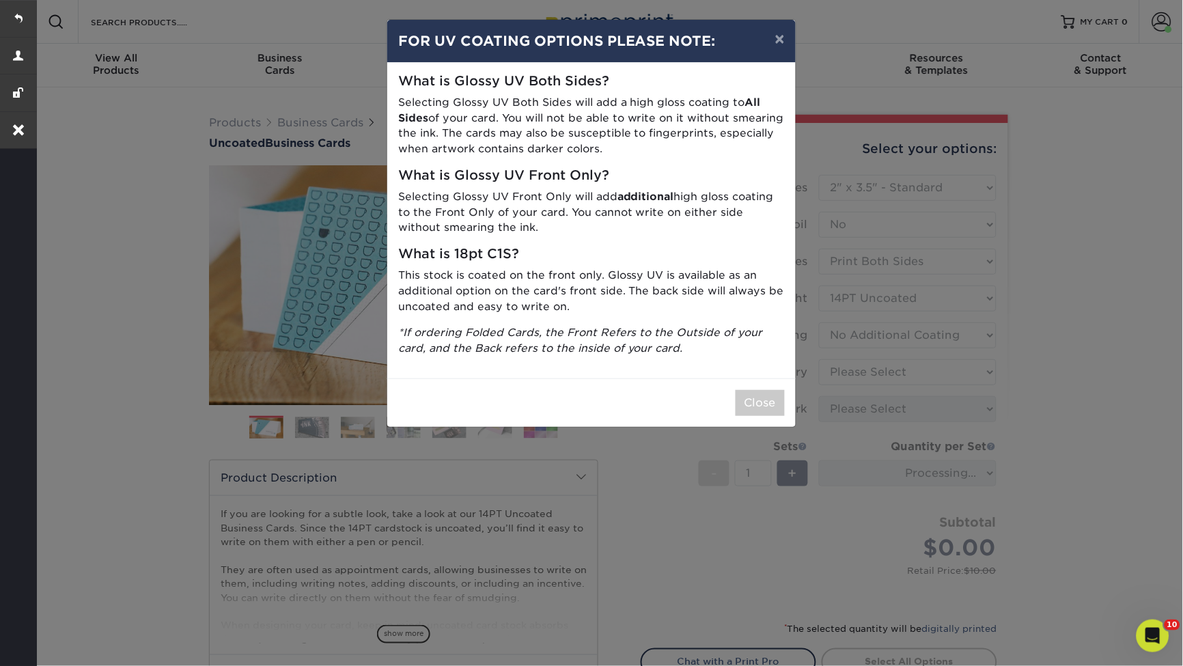
drag, startPoint x: 771, startPoint y: 397, endPoint x: 826, endPoint y: 402, distance: 54.8
click at [775, 398] on button "Close" at bounding box center [759, 403] width 49 height 26
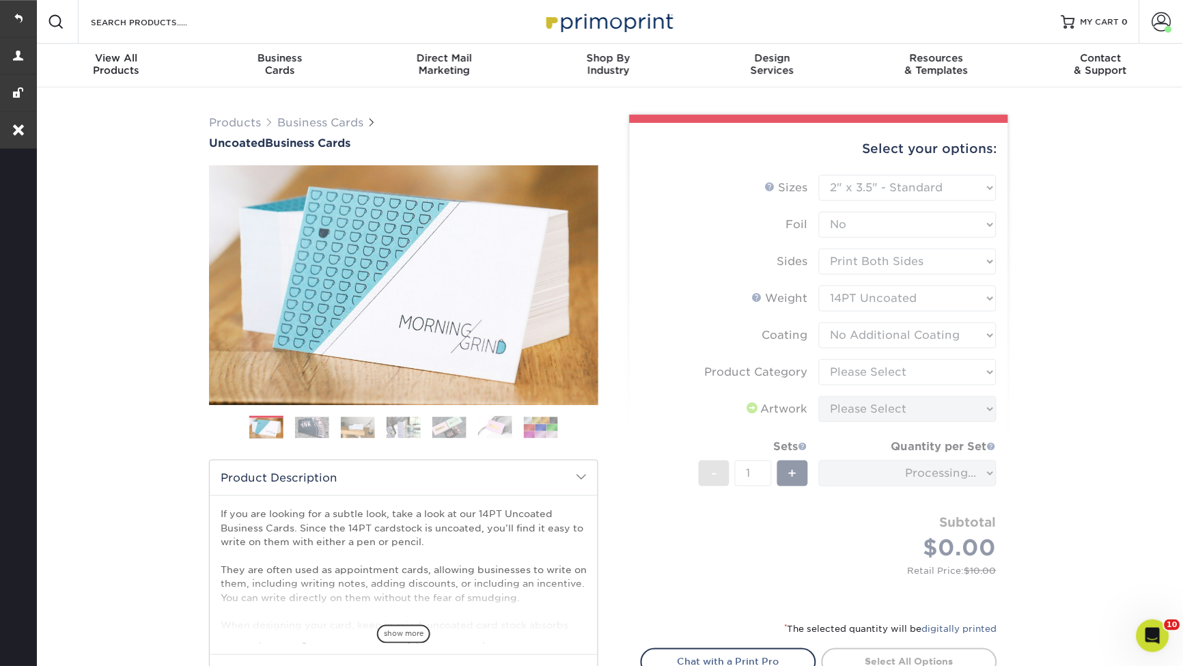
click at [895, 358] on form "Sizes Help Sizes Please Select 1.5" x 3.5" - Mini 1.75" x 3.5" - Mini 2" x 3.5"…" at bounding box center [819, 390] width 356 height 430
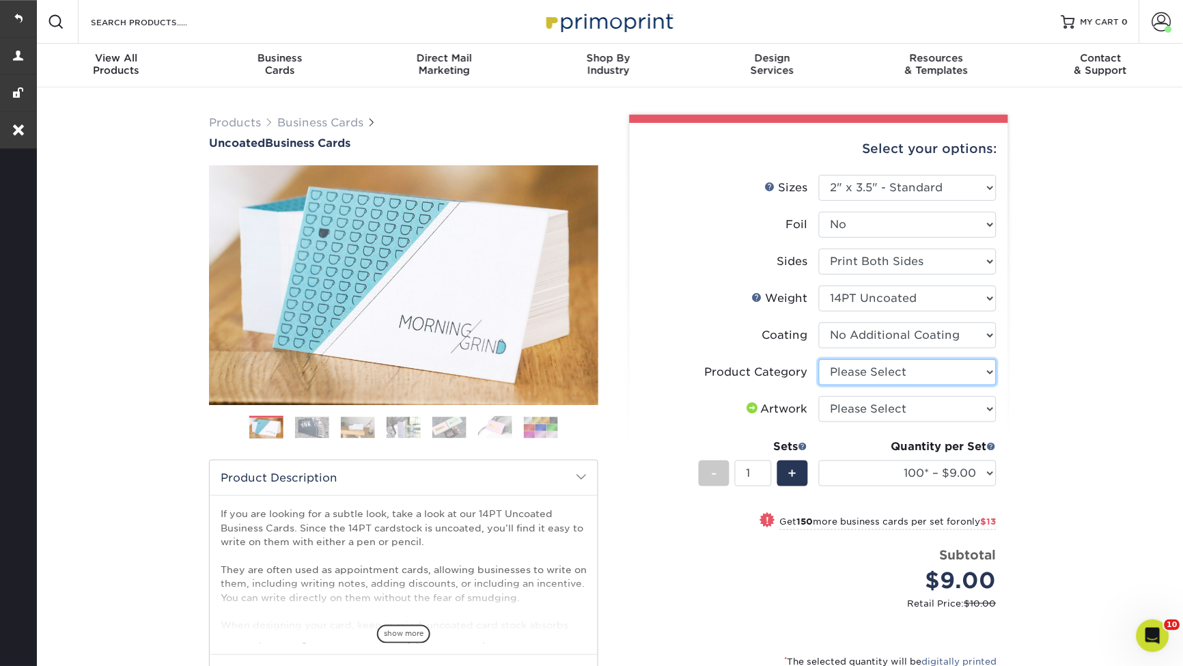
select select "3b5148f1-0588-4f88-a218-97bcfdce65c1"
select select "upload"
